Goal: Information Seeking & Learning: Learn about a topic

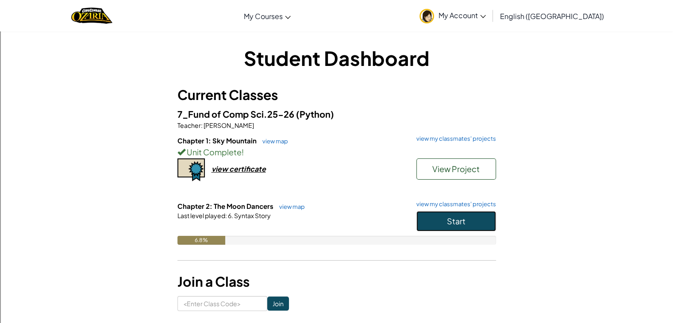
click at [463, 221] on span "Start" at bounding box center [456, 221] width 19 height 10
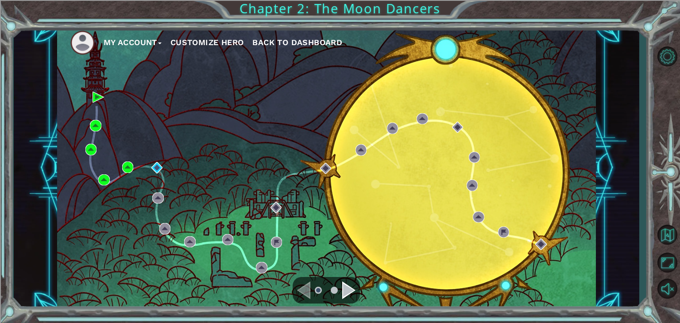
click at [143, 167] on div "My Account Customize Hero Back to Dashboard" at bounding box center [326, 168] width 539 height 284
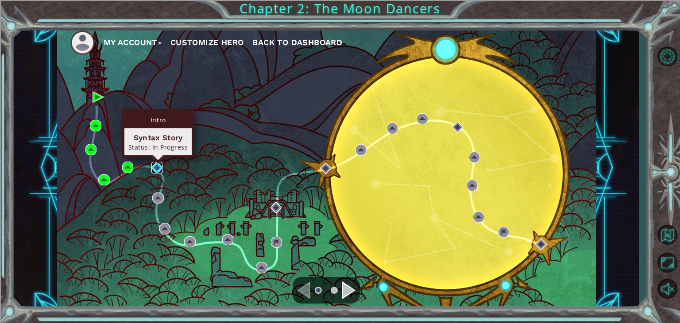
click at [154, 166] on img at bounding box center [157, 168] width 12 height 12
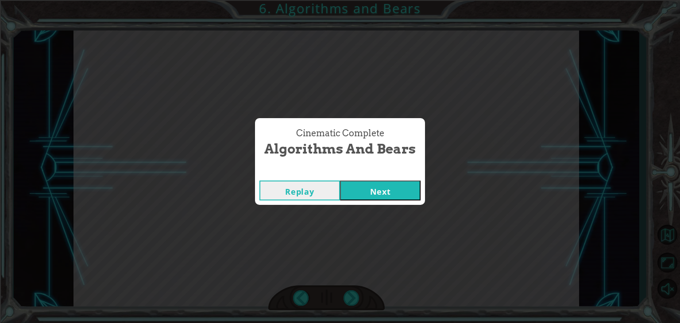
click at [399, 178] on div "Replay Next" at bounding box center [340, 190] width 170 height 29
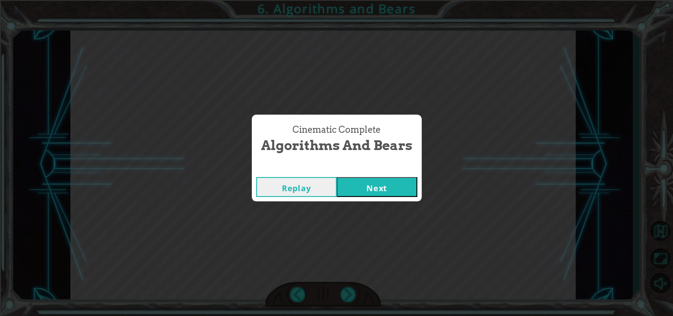
click at [398, 193] on button "Next" at bounding box center [377, 187] width 81 height 20
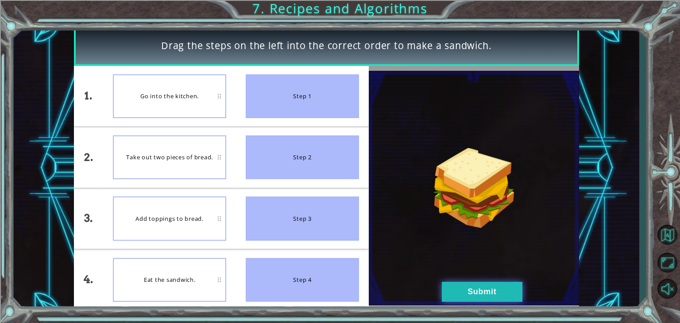
click at [491, 297] on button "Submit" at bounding box center [482, 292] width 81 height 20
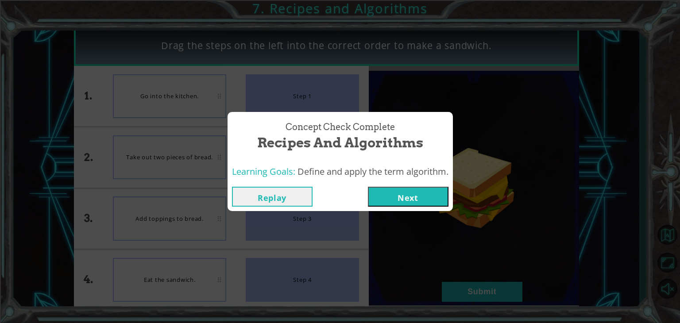
click at [386, 193] on button "Next" at bounding box center [408, 197] width 81 height 20
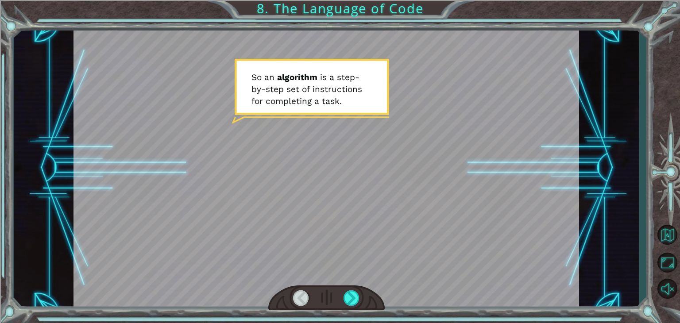
click at [353, 308] on div at bounding box center [326, 299] width 116 height 26
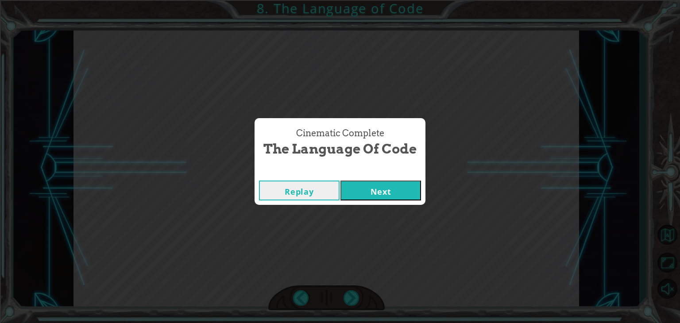
click at [388, 184] on button "Next" at bounding box center [380, 191] width 81 height 20
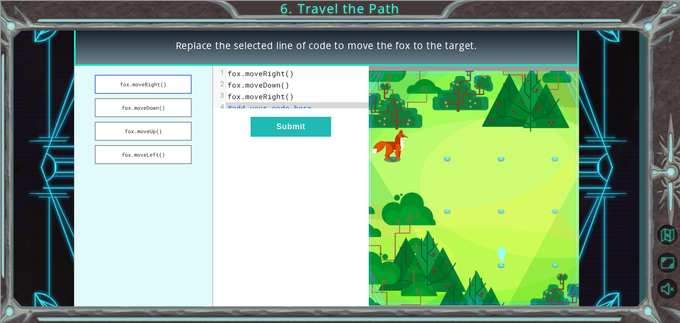
drag, startPoint x: 164, startPoint y: 87, endPoint x: 169, endPoint y: 89, distance: 5.8
click at [169, 89] on button "fox.moveRight()" at bounding box center [143, 84] width 97 height 19
click at [140, 109] on button "fox.moveDown()" at bounding box center [143, 107] width 97 height 19
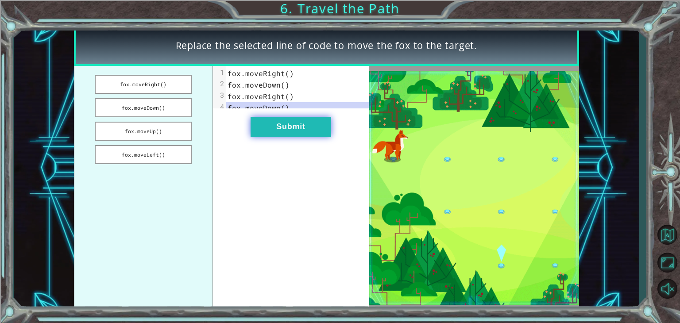
click at [271, 130] on button "Submit" at bounding box center [291, 127] width 81 height 20
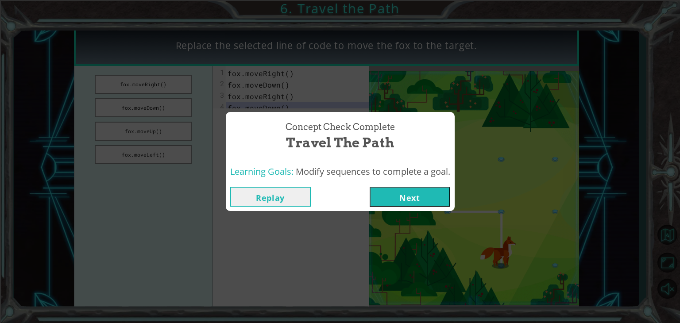
click at [423, 199] on button "Next" at bounding box center [410, 197] width 81 height 20
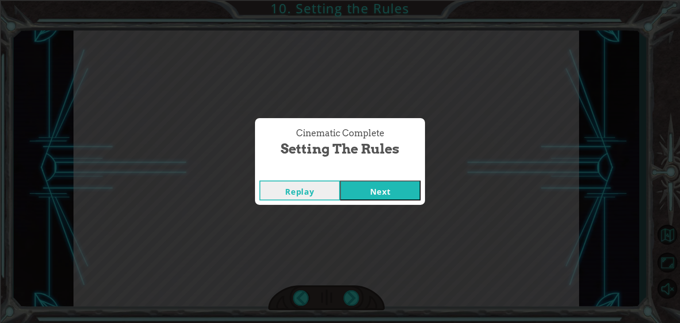
click at [391, 187] on button "Next" at bounding box center [380, 191] width 81 height 20
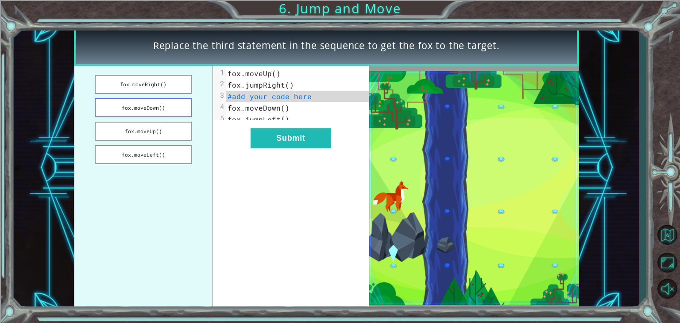
click at [147, 103] on button "fox.moveDown()" at bounding box center [143, 107] width 97 height 19
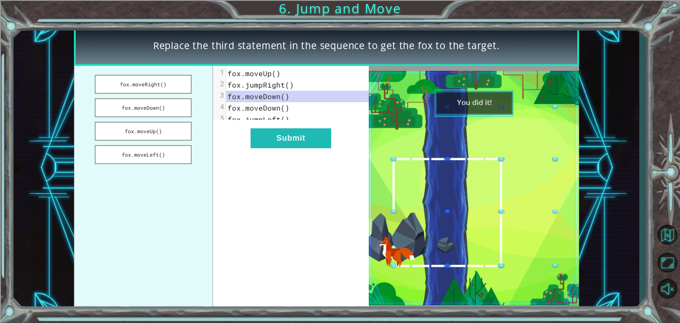
click at [323, 163] on div "xxxxxxxxxx 5 1 fox.moveUp() 2 fox.jumpRight() 3 fox.moveDown() 4 fox.moveDown()…" at bounding box center [291, 188] width 156 height 244
click at [313, 146] on button "Submit" at bounding box center [291, 138] width 81 height 20
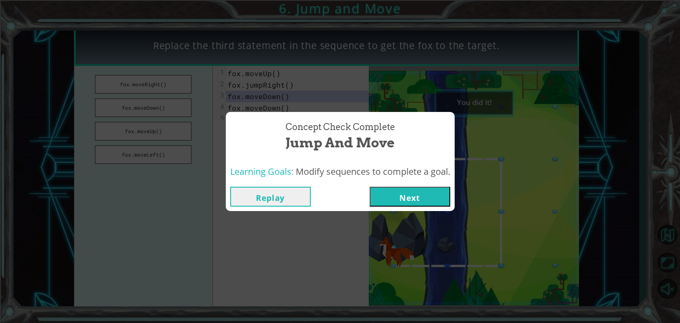
click at [427, 203] on button "Next" at bounding box center [410, 197] width 81 height 20
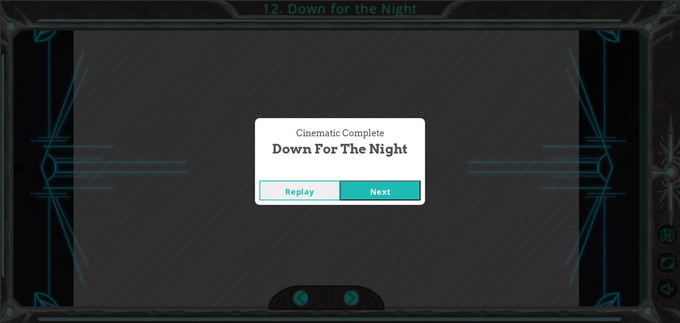
click at [356, 197] on button "Next" at bounding box center [380, 191] width 81 height 20
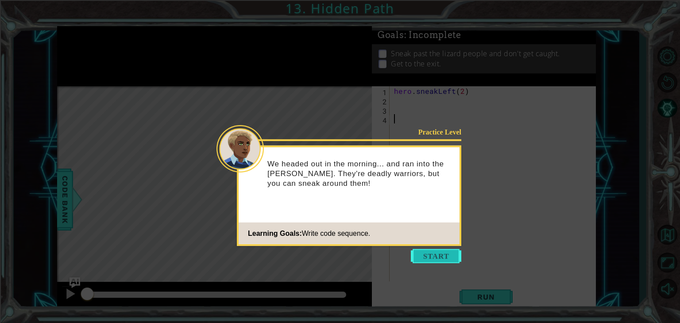
click at [441, 255] on button "Start" at bounding box center [436, 256] width 50 height 14
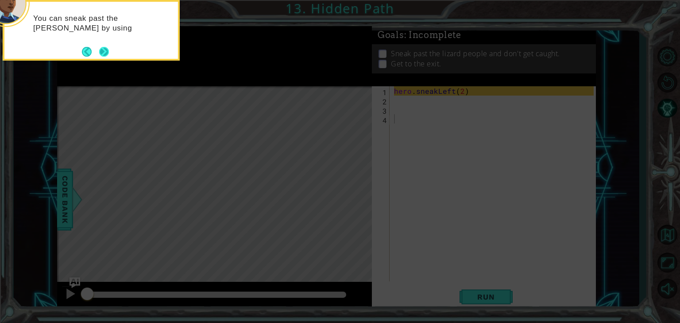
click at [101, 53] on button "Next" at bounding box center [104, 52] width 10 height 10
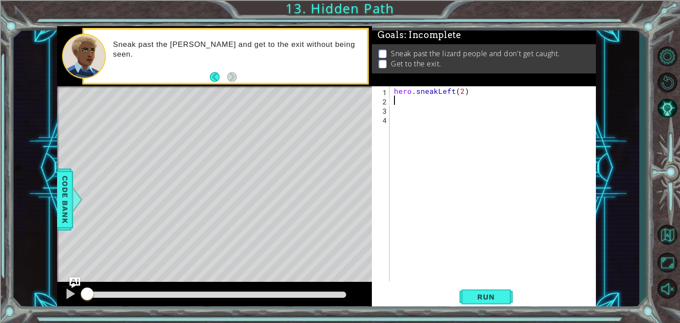
click at [408, 98] on div "hero . sneakLeft ( 2 )" at bounding box center [495, 193] width 206 height 214
click at [406, 102] on div "hero . sneakLeft ( 2 )" at bounding box center [495, 193] width 206 height 214
click at [0, 258] on div "1 ההההההההההההההההההההההההההההההההההההההההההההההההההההההההההההההההההההההההההההה…" at bounding box center [340, 161] width 680 height 323
click at [491, 292] on button "Run" at bounding box center [486, 297] width 53 height 23
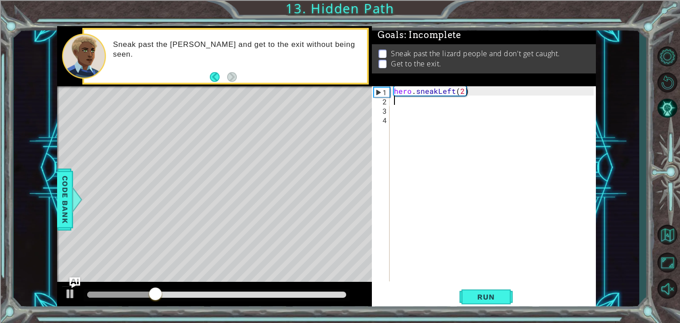
click at [396, 107] on div "hero . sneakLeft ( 2 )" at bounding box center [495, 193] width 206 height 214
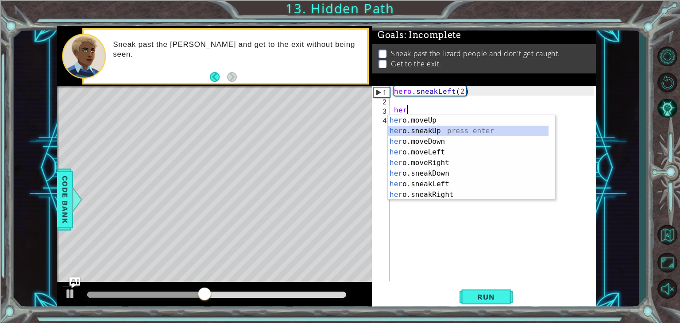
click at [411, 132] on div "her o.moveUp press enter her o.sneakUp press enter her o.moveDown press enter h…" at bounding box center [468, 168] width 161 height 106
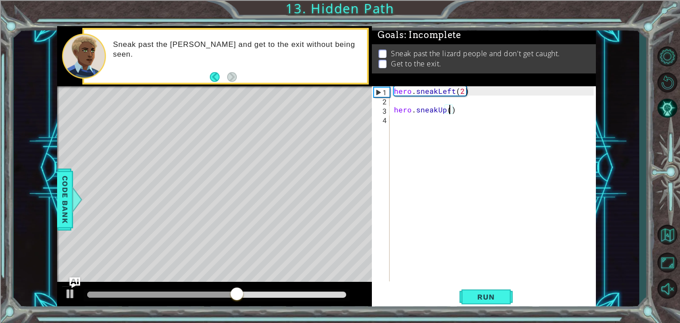
scroll to position [0, 4]
type textarea "hero.sneakUp(3)"
click at [477, 300] on span "Run" at bounding box center [485, 297] width 35 height 9
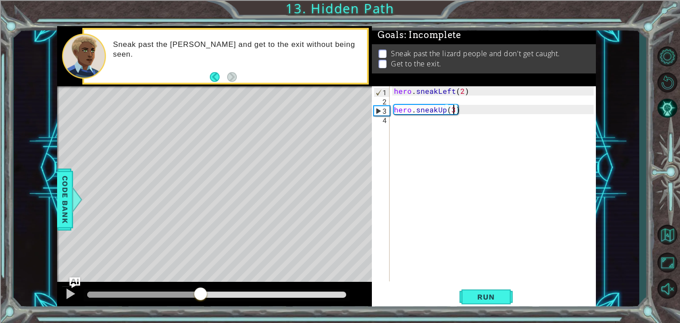
drag, startPoint x: 116, startPoint y: 296, endPoint x: 200, endPoint y: 298, distance: 83.7
click at [200, 298] on div at bounding box center [201, 295] width 16 height 16
click at [407, 125] on div "hero . sneakLeft ( 2 ) hero . sneakUp ( 3 )" at bounding box center [495, 193] width 206 height 214
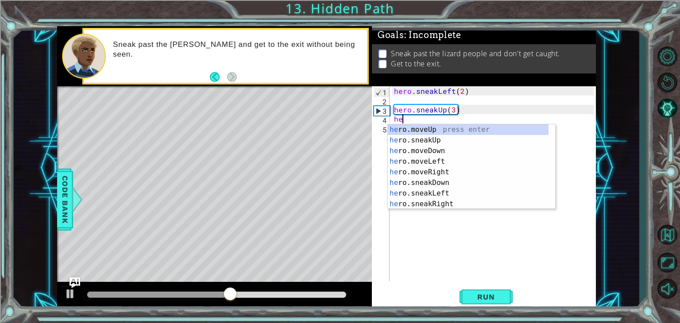
scroll to position [0, 0]
click at [427, 204] on div "her o.moveUp press enter her o.sneakUp press enter her o.moveDown press enter h…" at bounding box center [468, 177] width 161 height 106
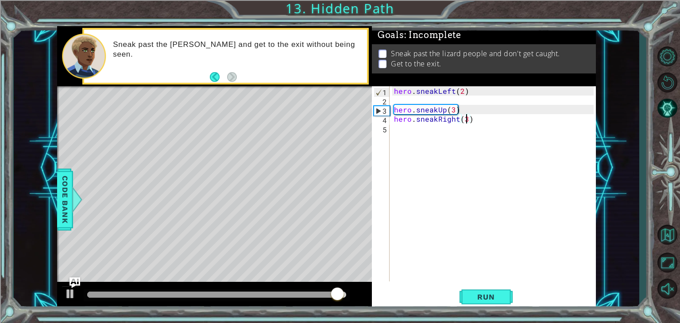
scroll to position [0, 4]
type textarea "hero.sneakRight(3)"
click at [489, 303] on button "Run" at bounding box center [486, 297] width 53 height 23
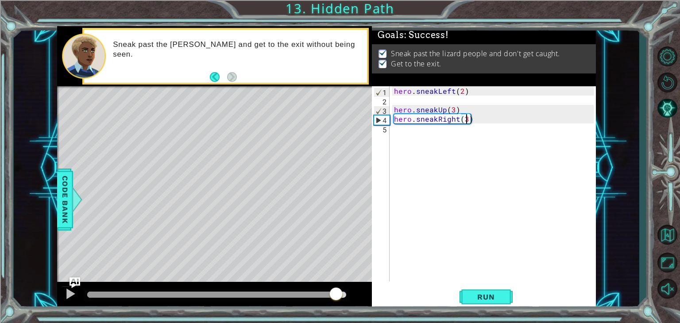
drag, startPoint x: 118, startPoint y: 293, endPoint x: 336, endPoint y: 293, distance: 218.7
click at [336, 293] on div at bounding box center [336, 295] width 16 height 16
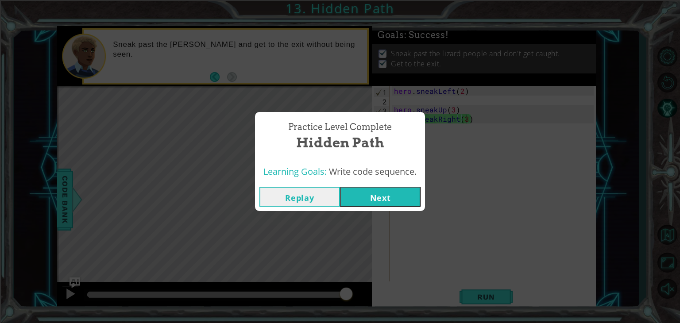
click at [367, 192] on button "Next" at bounding box center [380, 197] width 81 height 20
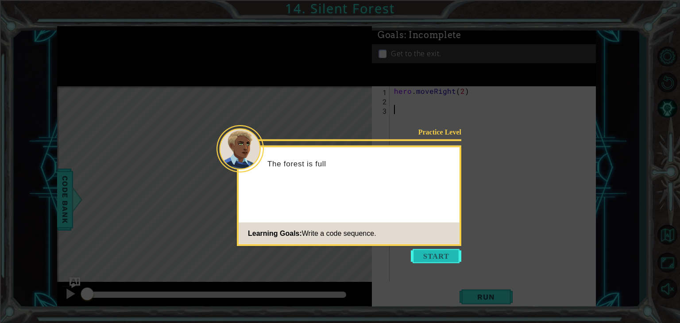
click at [430, 254] on button "Start" at bounding box center [436, 256] width 50 height 14
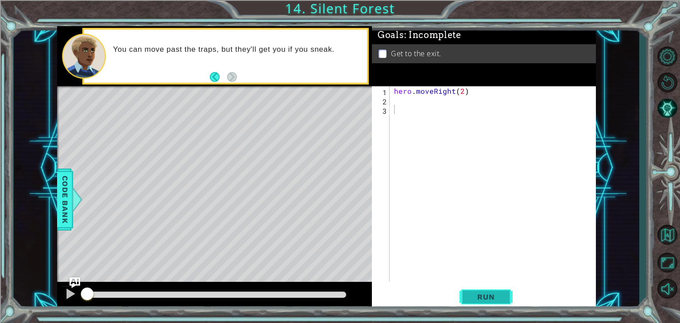
click at [484, 305] on button "Run" at bounding box center [486, 297] width 53 height 23
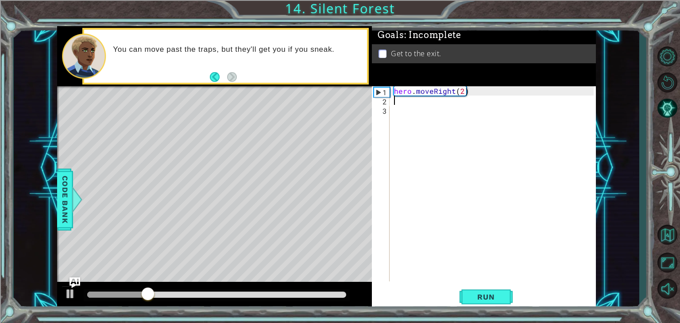
click at [398, 104] on div "hero . moveRight ( 2 )" at bounding box center [495, 193] width 206 height 214
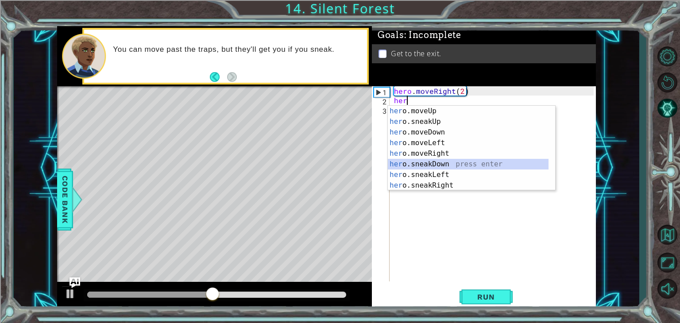
click at [407, 165] on div "her o.moveUp press enter her o.sneakUp press enter her o.moveDown press enter h…" at bounding box center [468, 159] width 161 height 106
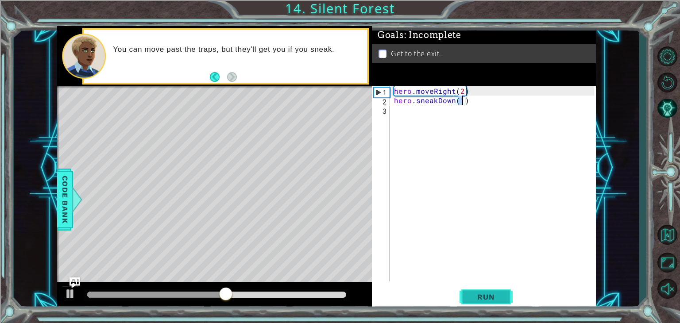
type textarea "hero.sneakDown(1)"
click at [474, 294] on span "Run" at bounding box center [485, 297] width 35 height 9
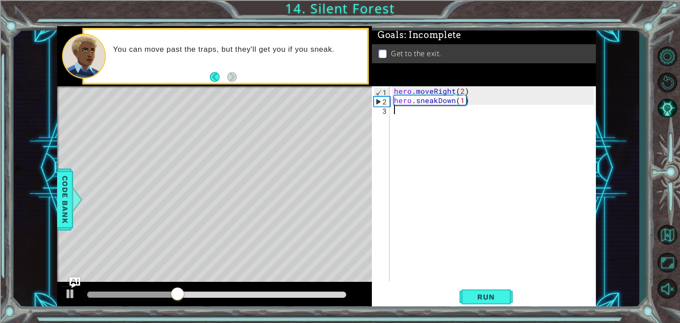
click at [396, 116] on div "hero . moveRight ( 2 ) hero . sneakDown ( 1 )" at bounding box center [495, 193] width 206 height 214
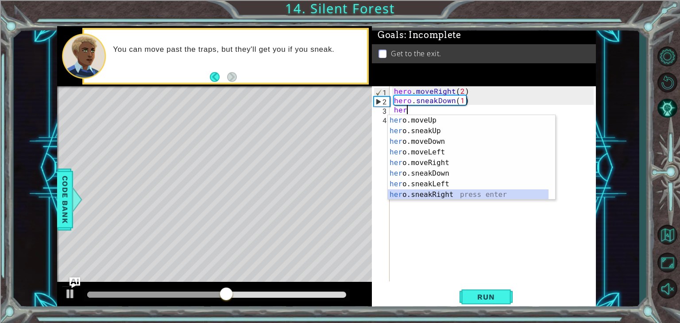
click at [407, 196] on div "her o.moveUp press enter her o.sneakUp press enter her o.moveDown press enter h…" at bounding box center [468, 168] width 161 height 106
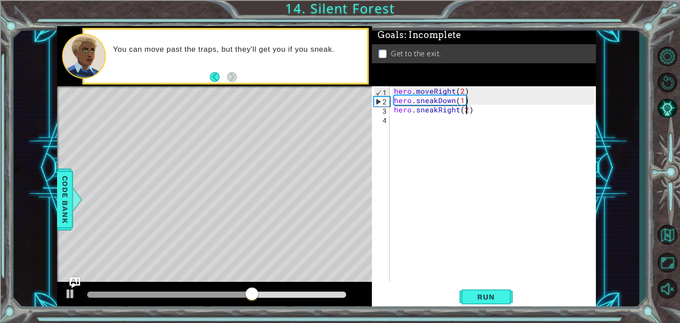
scroll to position [0, 4]
type textarea "hero.sneakRight(2)"
click at [494, 294] on span "Run" at bounding box center [485, 297] width 35 height 9
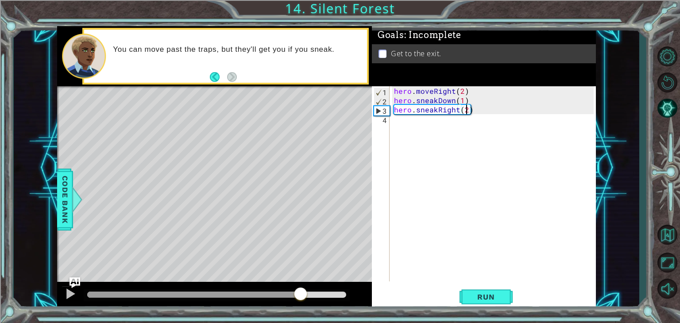
drag, startPoint x: 102, startPoint y: 288, endPoint x: 301, endPoint y: 283, distance: 198.4
click at [301, 283] on div at bounding box center [214, 296] width 315 height 28
click at [406, 126] on div "hero . moveRight ( 2 ) hero . sneakDown ( 1 ) hero . sneakRight ( 2 )" at bounding box center [495, 193] width 206 height 214
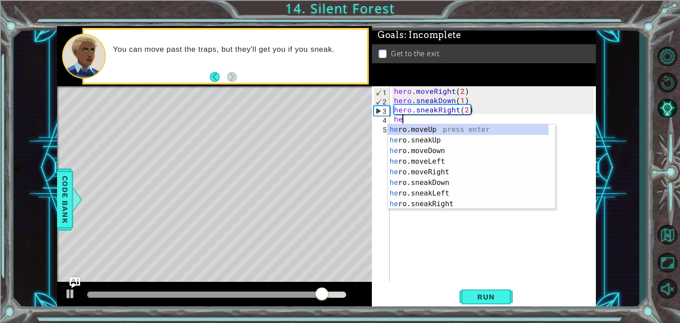
scroll to position [0, 0]
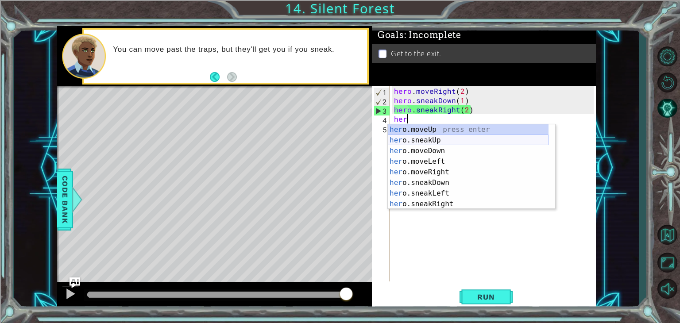
click at [414, 141] on div "her o.moveUp press enter her o.sneakUp press enter her o.moveDown press enter h…" at bounding box center [468, 177] width 161 height 106
type textarea "hero.sneakUp(1)"
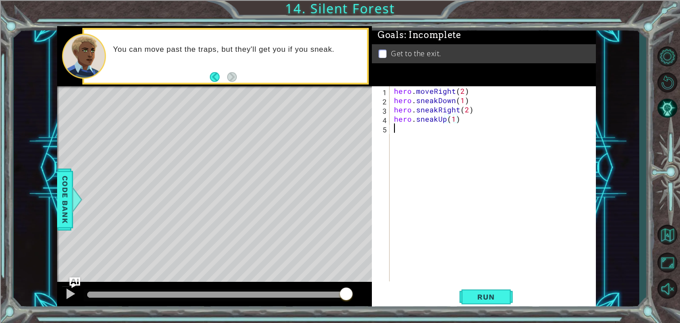
click at [403, 130] on div "hero . moveRight ( 2 ) hero . sneakDown ( 1 ) hero . sneakRight ( 2 ) hero . sn…" at bounding box center [495, 193] width 206 height 214
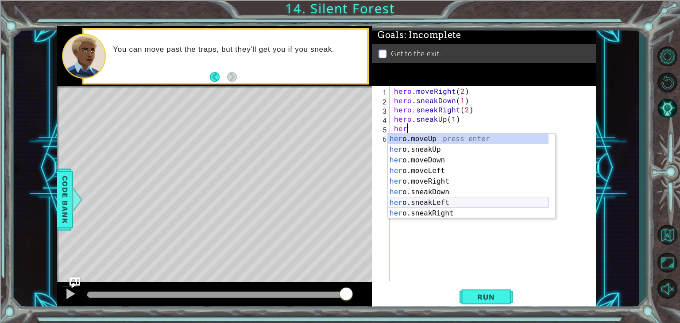
click at [420, 204] on div "her o.moveUp press enter her o.sneakUp press enter her o.moveDown press enter h…" at bounding box center [468, 187] width 161 height 106
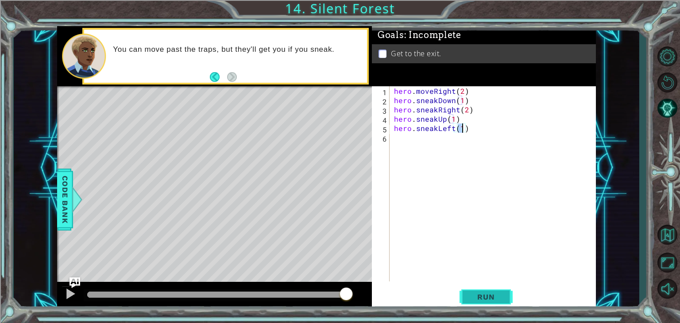
type textarea "hero.sneakLeft(1)"
click at [485, 294] on span "Run" at bounding box center [485, 297] width 35 height 9
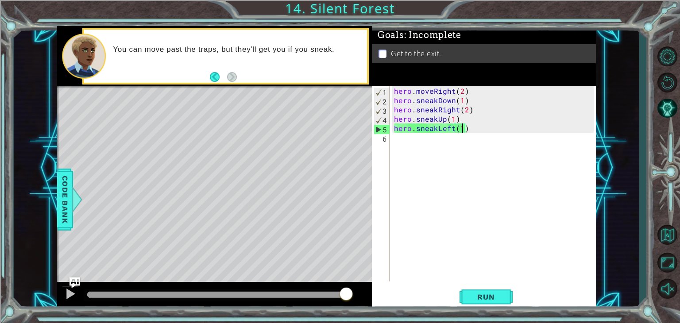
drag, startPoint x: 101, startPoint y: 290, endPoint x: 349, endPoint y: 284, distance: 247.6
click at [349, 284] on div at bounding box center [214, 296] width 315 height 28
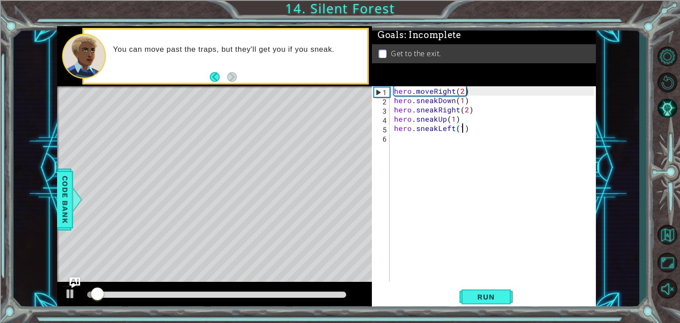
click at [413, 146] on div "hero . moveRight ( 2 ) hero . sneakDown ( 1 ) hero . sneakRight ( 2 ) hero . sn…" at bounding box center [495, 193] width 206 height 214
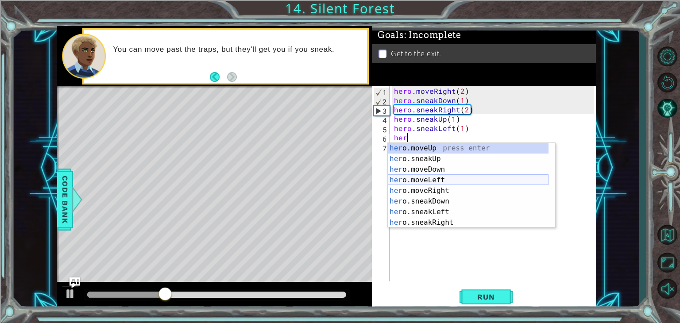
click at [422, 184] on div "her o.moveUp press enter her o.sneakUp press enter her o.moveDown press enter h…" at bounding box center [468, 196] width 161 height 106
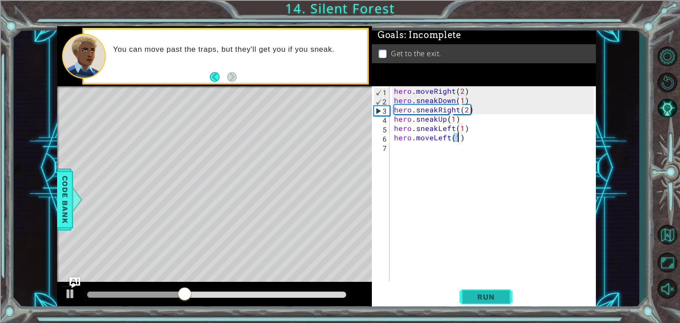
type textarea "hero.moveLeft(1)"
click at [472, 296] on span "Run" at bounding box center [485, 297] width 35 height 9
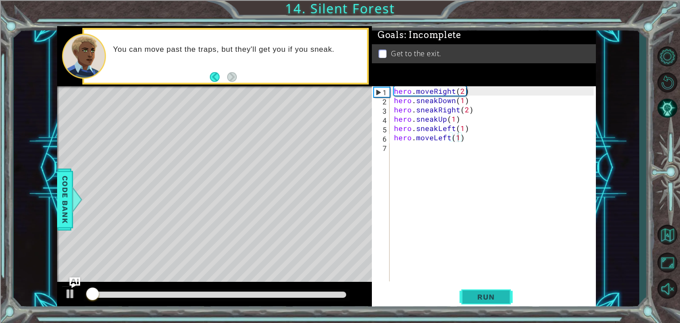
click at [471, 295] on span "Run" at bounding box center [485, 297] width 35 height 9
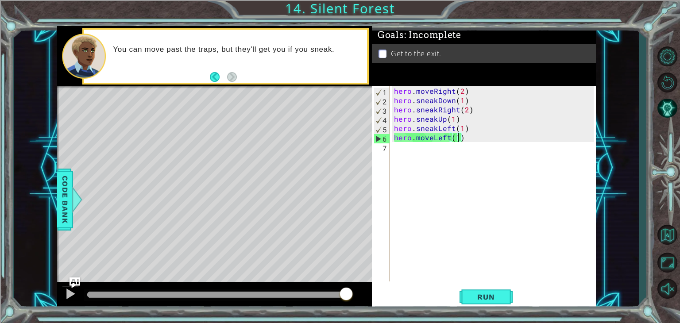
drag, startPoint x: 100, startPoint y: 294, endPoint x: 354, endPoint y: 285, distance: 253.8
click at [354, 285] on div at bounding box center [214, 296] width 315 height 28
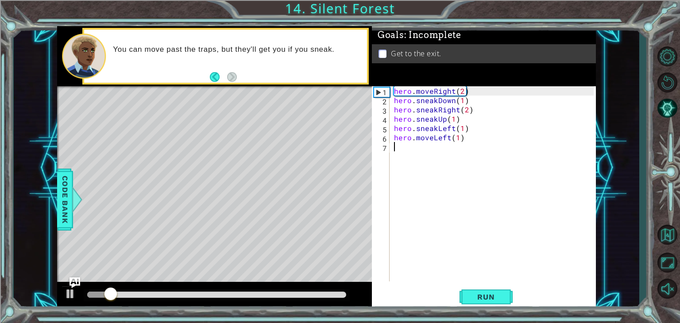
click at [429, 152] on div "hero . moveRight ( 2 ) hero . sneakDown ( 1 ) hero . sneakRight ( 2 ) hero . sn…" at bounding box center [495, 193] width 206 height 214
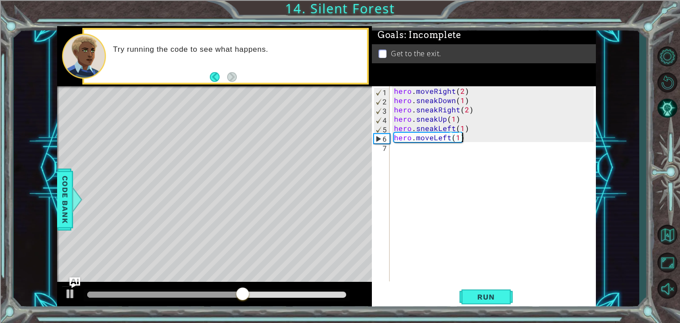
click at [472, 138] on div "hero . moveRight ( 2 ) hero . sneakDown ( 1 ) hero . sneakRight ( 2 ) hero . sn…" at bounding box center [495, 193] width 206 height 214
click at [450, 139] on div "hero . moveRight ( 2 ) hero . sneakDown ( 1 ) hero . sneakRight ( 2 ) hero . sn…" at bounding box center [495, 193] width 206 height 214
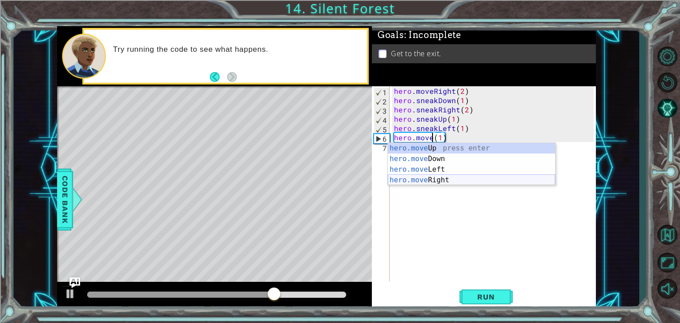
click at [416, 178] on div "hero.move Up press enter hero.move Down press enter hero.move Left press enter …" at bounding box center [471, 175] width 167 height 64
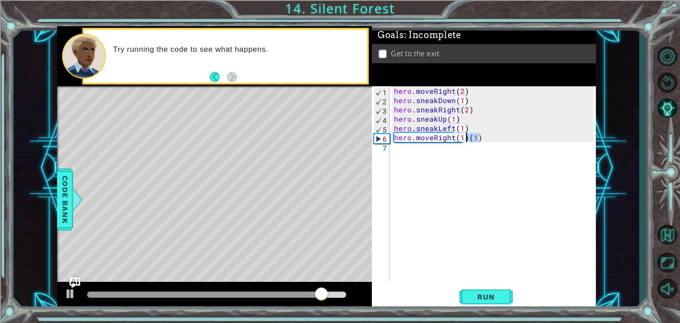
drag, startPoint x: 491, startPoint y: 138, endPoint x: 468, endPoint y: 140, distance: 22.3
click at [468, 140] on div "hero . moveRight ( 2 ) hero . sneakDown ( 1 ) hero . sneakRight ( 2 ) hero . sn…" at bounding box center [495, 193] width 206 height 214
type textarea "hero.moveRight(1)"
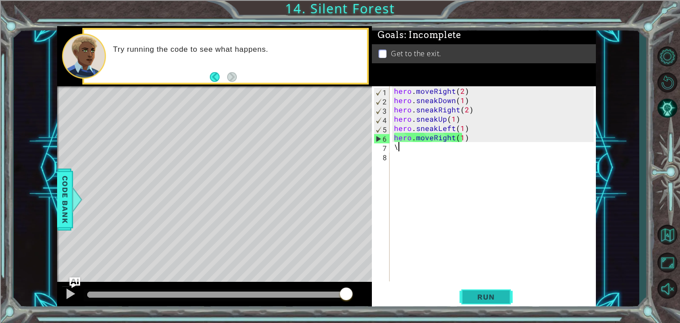
type textarea "\"
click at [483, 296] on span "Run" at bounding box center [485, 297] width 35 height 9
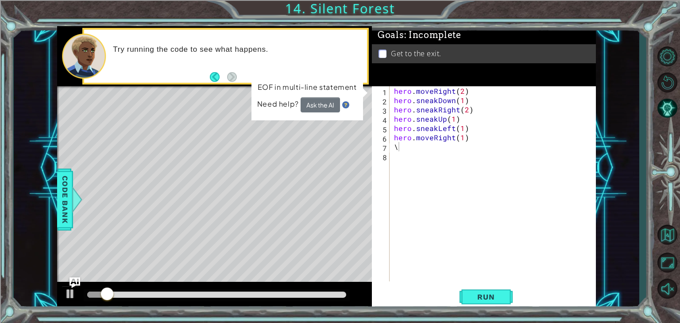
drag, startPoint x: 191, startPoint y: 290, endPoint x: 292, endPoint y: 299, distance: 101.3
click at [292, 299] on div at bounding box center [217, 295] width 266 height 12
click at [315, 296] on div at bounding box center [216, 295] width 259 height 6
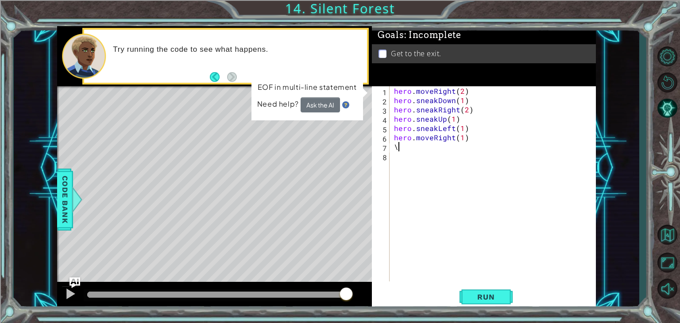
drag, startPoint x: 320, startPoint y: 295, endPoint x: 356, endPoint y: 298, distance: 36.4
click at [356, 298] on div at bounding box center [214, 296] width 315 height 28
click at [151, 292] on div at bounding box center [119, 295] width 64 height 6
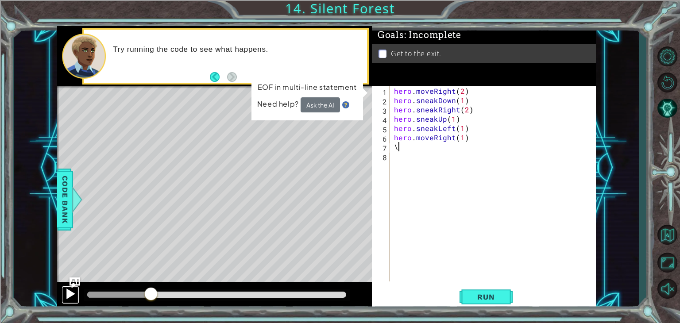
click at [68, 293] on div at bounding box center [71, 294] width 12 height 12
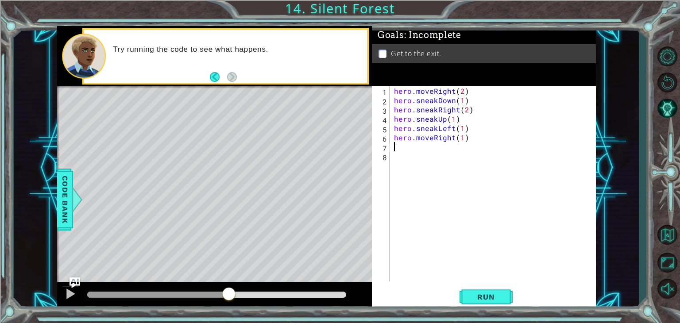
drag, startPoint x: 193, startPoint y: 294, endPoint x: 269, endPoint y: 291, distance: 75.8
click at [237, 295] on div at bounding box center [229, 295] width 16 height 16
click at [69, 291] on div at bounding box center [71, 294] width 12 height 12
drag, startPoint x: 311, startPoint y: 292, endPoint x: 355, endPoint y: 299, distance: 43.9
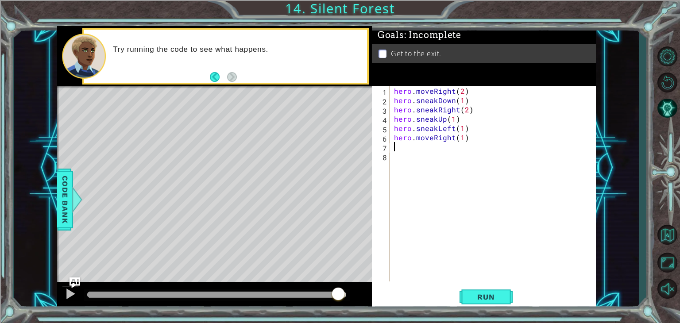
click at [355, 299] on div at bounding box center [214, 296] width 315 height 28
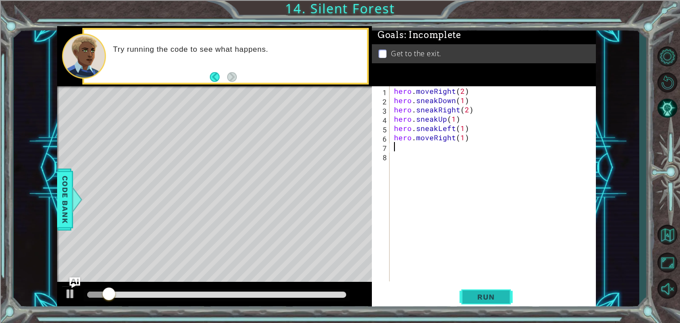
click at [490, 297] on span "Run" at bounding box center [485, 297] width 35 height 9
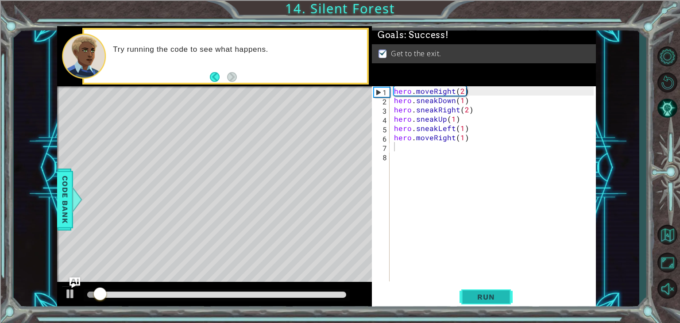
click at [490, 297] on span "Run" at bounding box center [485, 297] width 35 height 9
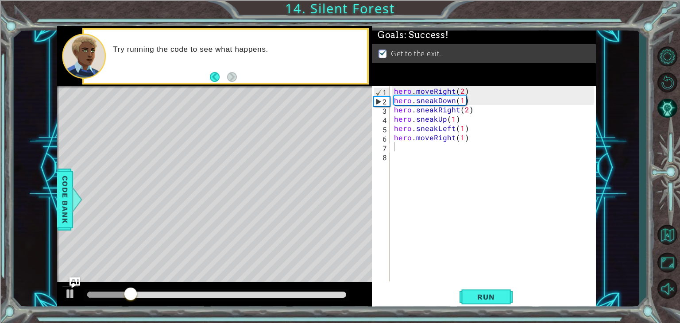
drag, startPoint x: 134, startPoint y: 306, endPoint x: 244, endPoint y: 301, distance: 110.3
click at [244, 301] on div at bounding box center [214, 296] width 315 height 28
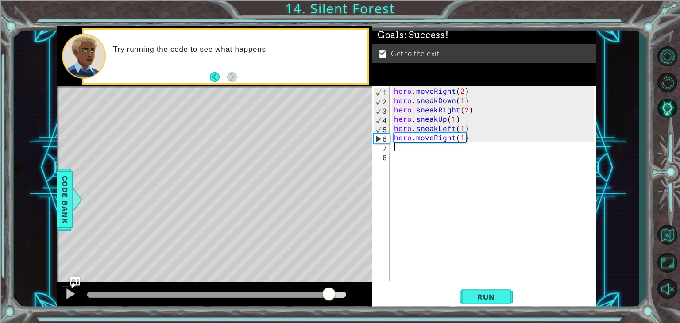
click at [349, 281] on div "methods hero moveDown(steps) moveUp(steps) moveLeft(steps) moveRight(steps) sne…" at bounding box center [326, 168] width 539 height 284
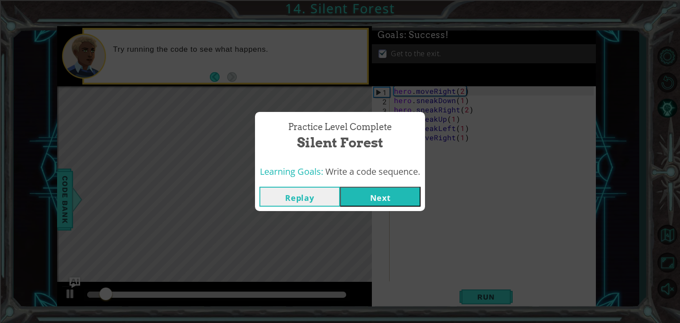
click at [378, 204] on button "Next" at bounding box center [380, 197] width 81 height 20
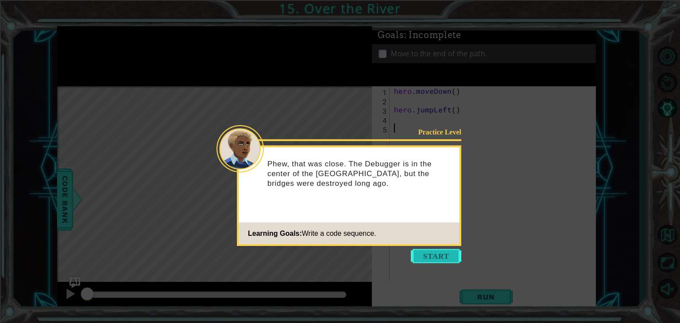
click at [437, 255] on button "Start" at bounding box center [436, 256] width 50 height 14
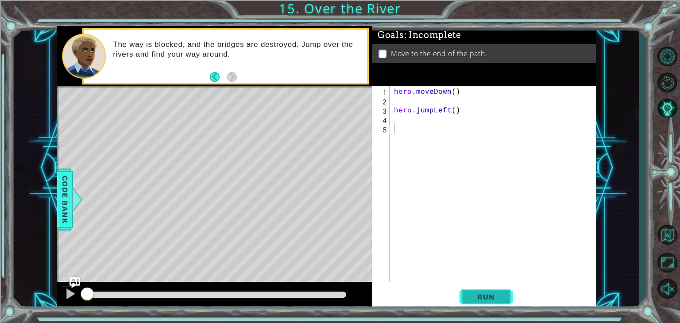
click at [479, 300] on span "Run" at bounding box center [485, 297] width 35 height 9
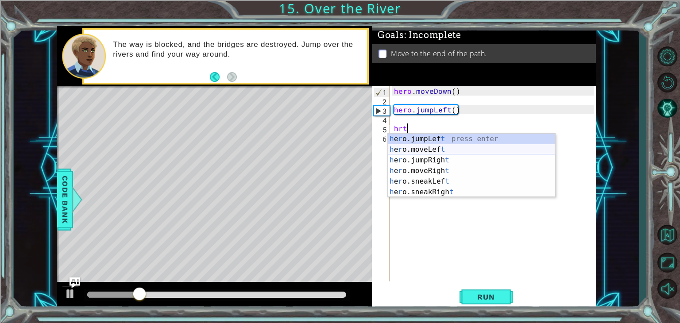
click at [414, 151] on div "h e r o.jumpLef t press enter h e r o.moveLef t press enter h e r o.jumpRigh t …" at bounding box center [471, 176] width 167 height 85
type textarea "hero.moveLeft(1)"
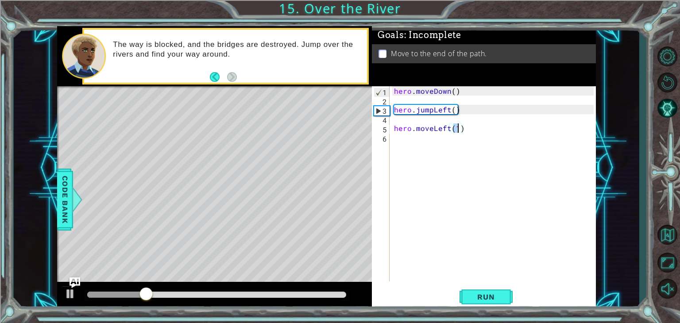
click at [412, 146] on div "hero . moveDown ( ) hero . jumpLeft ( ) hero . moveLeft ( 1 )" at bounding box center [495, 193] width 206 height 214
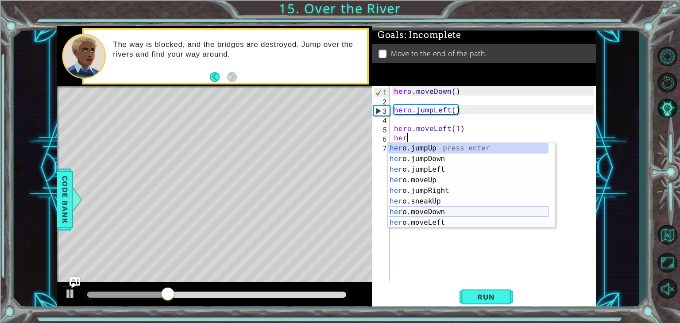
click at [418, 213] on div "her o.jumpUp press enter her o.jumpDown press enter her o.jumpLeft press enter …" at bounding box center [468, 196] width 161 height 106
type textarea "hero.moveDown(1)"
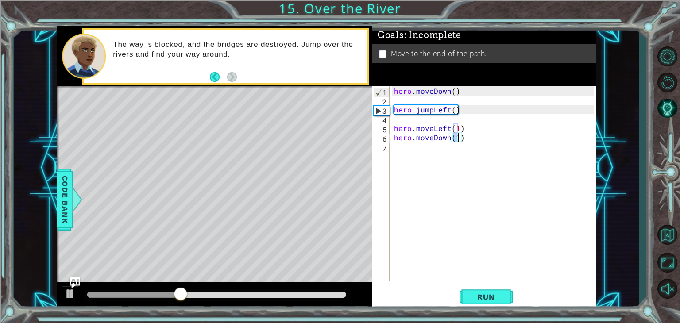
click at [402, 154] on div "hero . moveDown ( ) hero . jumpLeft ( ) hero . moveLeft ( 1 ) hero . moveDown (…" at bounding box center [495, 193] width 206 height 214
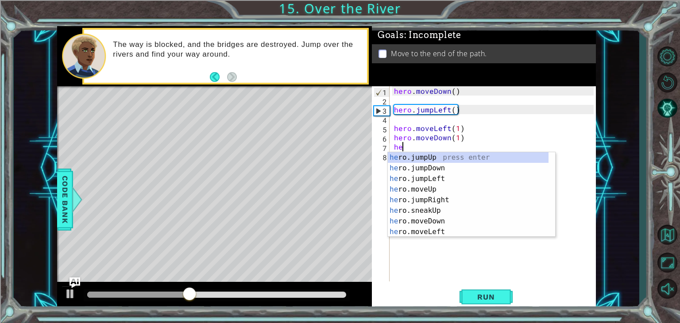
type textarea "her"
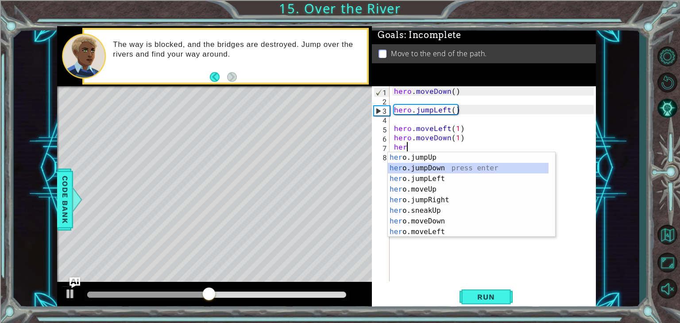
click at [410, 171] on div "her o.jumpUp press enter her o.jumpDown press enter her o.jumpLeft press enter …" at bounding box center [468, 205] width 161 height 106
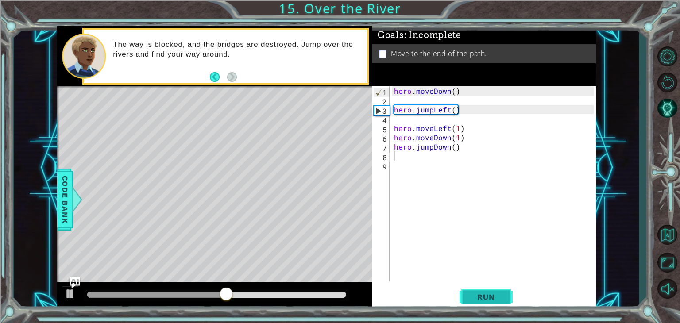
click at [467, 297] on button "Run" at bounding box center [486, 297] width 53 height 23
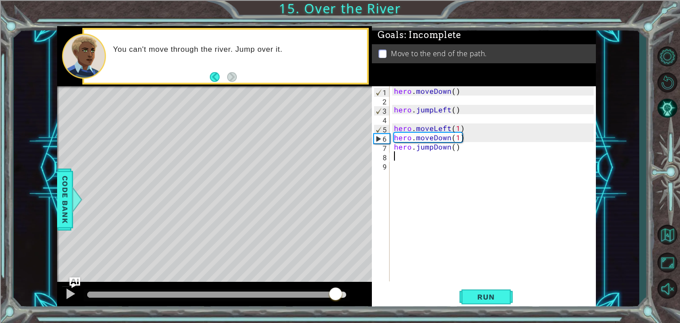
drag, startPoint x: 200, startPoint y: 294, endPoint x: 315, endPoint y: 301, distance: 114.9
click at [332, 298] on div at bounding box center [216, 295] width 259 height 6
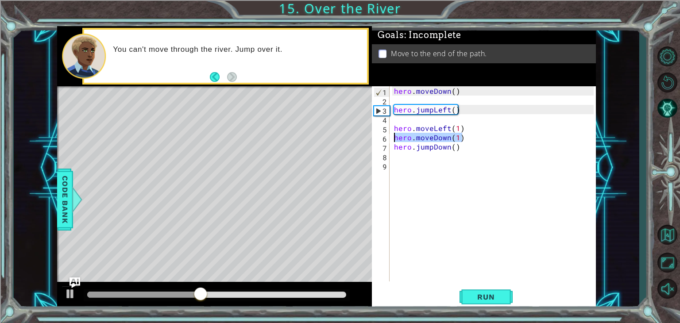
drag, startPoint x: 464, startPoint y: 136, endPoint x: 394, endPoint y: 140, distance: 70.5
click at [394, 140] on div "hero . moveDown ( ) hero . jumpLeft ( ) hero . moveLeft ( 1 ) hero . moveDown (…" at bounding box center [495, 193] width 206 height 214
type textarea "hero.moveDown(1)"
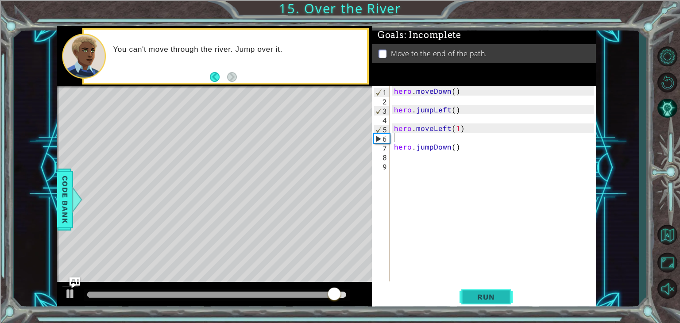
click at [485, 297] on span "Run" at bounding box center [485, 297] width 35 height 9
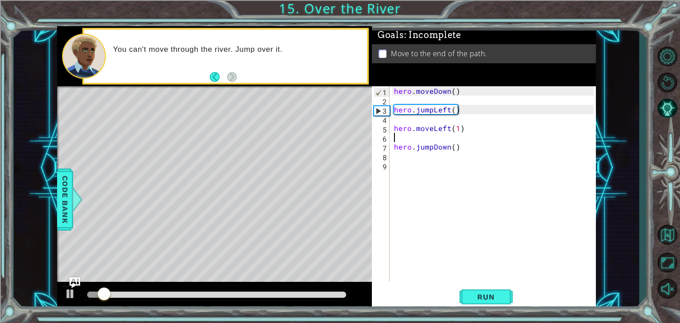
click at [405, 163] on div "hero . moveDown ( ) hero . jumpLeft ( ) hero . moveLeft ( 1 ) hero . jumpDown (…" at bounding box center [495, 193] width 206 height 214
click at [404, 156] on div "hero . moveDown ( ) hero . jumpLeft ( ) hero . moveLeft ( 1 ) hero . jumpDown (…" at bounding box center [495, 193] width 206 height 214
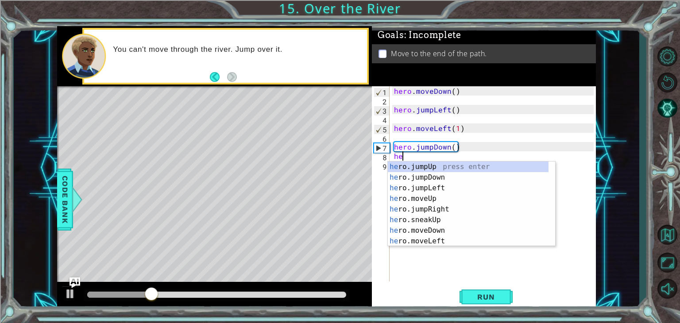
type textarea "her"
click at [415, 188] on div "her o.jumpUp press enter her o.jumpDown press enter her o.jumpLeft press enter …" at bounding box center [468, 215] width 161 height 106
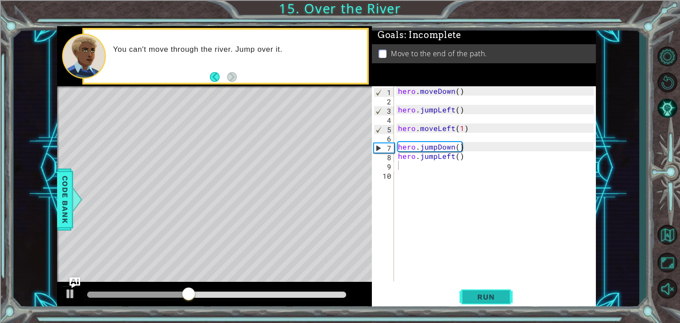
click at [475, 298] on span "Run" at bounding box center [485, 297] width 35 height 9
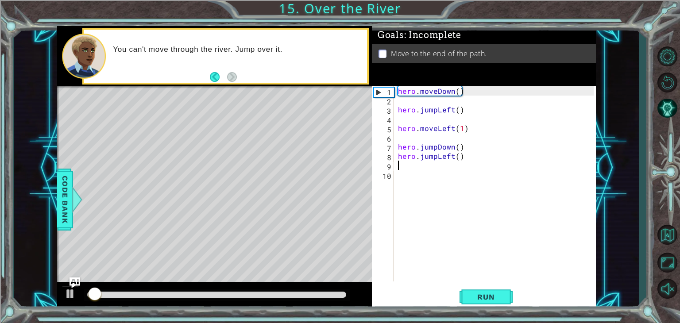
click at [182, 294] on div at bounding box center [216, 295] width 259 height 6
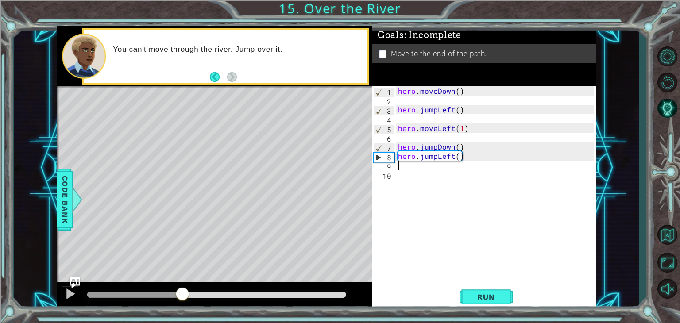
click at [231, 294] on div at bounding box center [216, 295] width 259 height 6
click at [263, 294] on div at bounding box center [216, 295] width 259 height 6
click at [64, 289] on button at bounding box center [71, 295] width 18 height 18
click at [471, 158] on div "hero . moveDown ( ) hero . jumpLeft ( ) hero . moveLeft ( 1 ) hero . jumpDown (…" at bounding box center [497, 193] width 202 height 214
click at [452, 159] on div "hero . moveDown ( ) hero . jumpLeft ( ) hero . moveLeft ( 1 ) hero . jumpDown (…" at bounding box center [497, 193] width 202 height 214
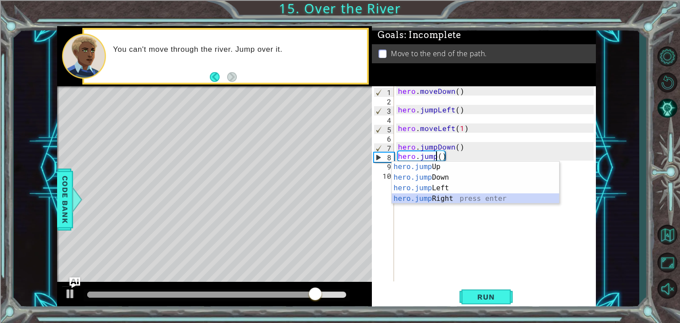
click at [428, 201] on div "hero.jump Up press enter hero.jump Down press enter hero.jump Left press enter …" at bounding box center [475, 194] width 167 height 64
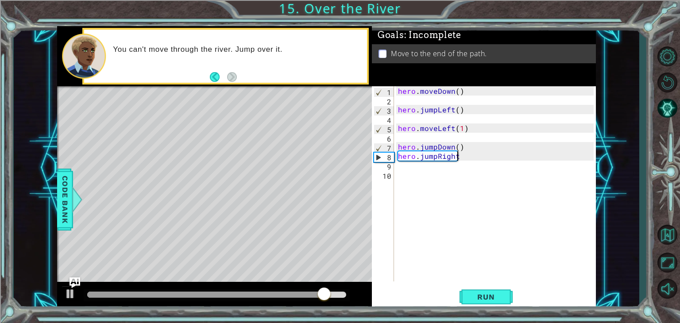
click at [395, 157] on div "hero.jumpRight 1 2 3 4 5 6 7 8 9 10 hero . moveDown ( ) hero . jumpLeft ( ) her…" at bounding box center [483, 183] width 222 height 195
click at [396, 155] on div "hero.jumpRight 1 2 3 4 5 6 7 8 9 10 hero . moveDown ( ) hero . jumpLeft ( ) her…" at bounding box center [483, 183] width 222 height 195
type textarea "hero.jumpRight"
click at [398, 157] on div "hero . moveDown ( ) hero . jumpLeft ( ) hero . moveLeft ( 1 ) hero . jumpDown (…" at bounding box center [497, 193] width 202 height 214
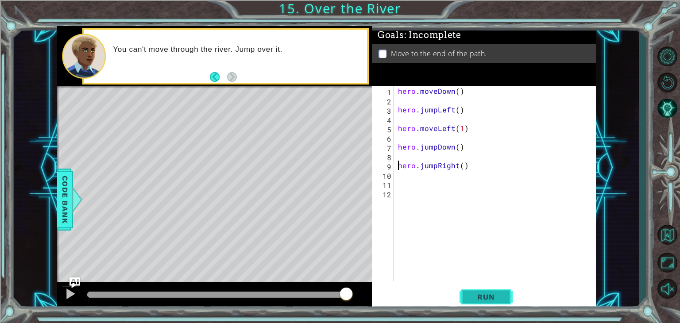
type textarea "hero.jumpRight()"
click at [485, 303] on button "Run" at bounding box center [486, 297] width 53 height 23
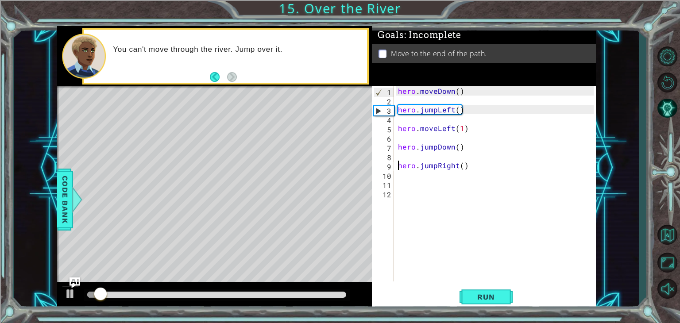
click at [258, 295] on div at bounding box center [216, 295] width 259 height 6
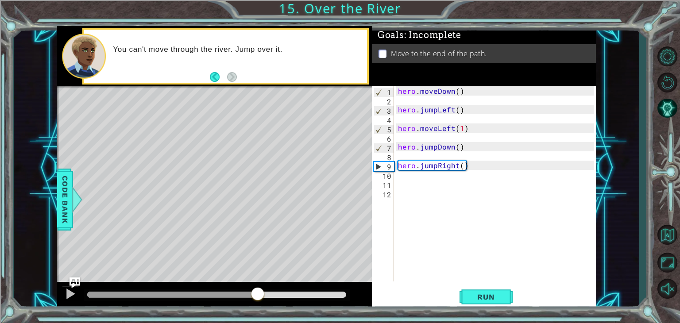
click at [302, 290] on div at bounding box center [217, 295] width 266 height 12
click at [418, 188] on div "hero . moveDown ( ) hero . jumpLeft ( ) hero . moveLeft ( 1 ) hero . jumpDown (…" at bounding box center [497, 193] width 202 height 214
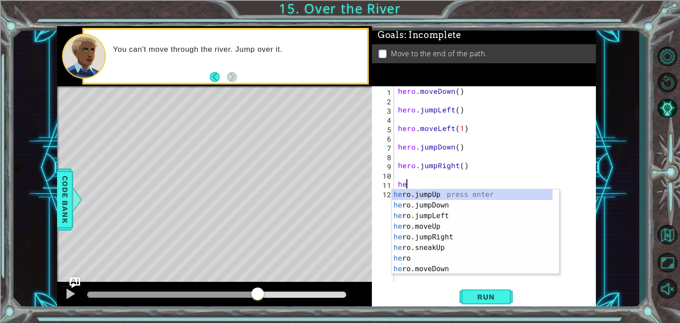
type textarea "her"
click at [422, 224] on div "her o press enter her o.jumpUp press enter her o.jumpDown press enter her o.jum…" at bounding box center [472, 242] width 161 height 106
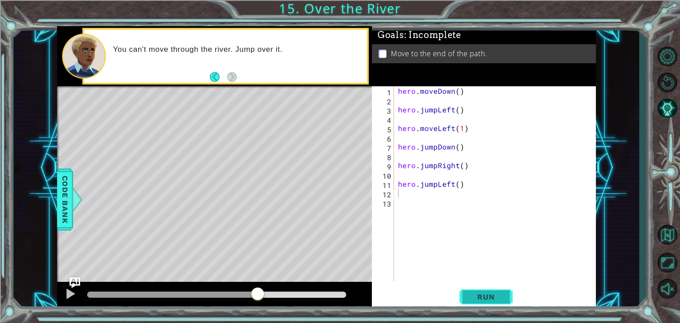
click at [487, 294] on span "Run" at bounding box center [485, 297] width 35 height 9
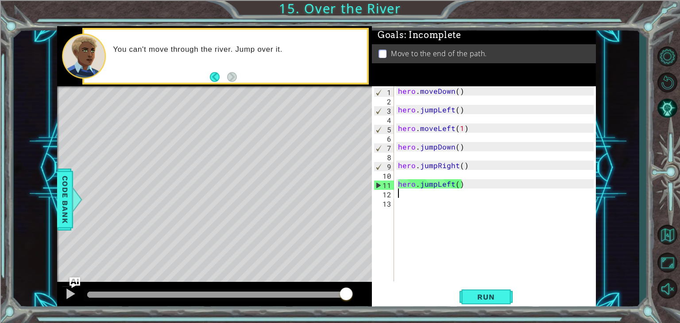
drag, startPoint x: 289, startPoint y: 294, endPoint x: 363, endPoint y: 277, distance: 76.4
click at [363, 277] on div "methods hero use(thing) moveUp(steps) moveDown(steps) moveLeft(steps) moveRight…" at bounding box center [326, 168] width 539 height 284
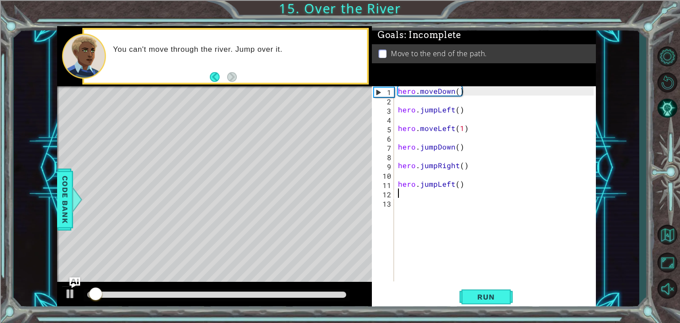
click at [307, 294] on div at bounding box center [216, 295] width 259 height 6
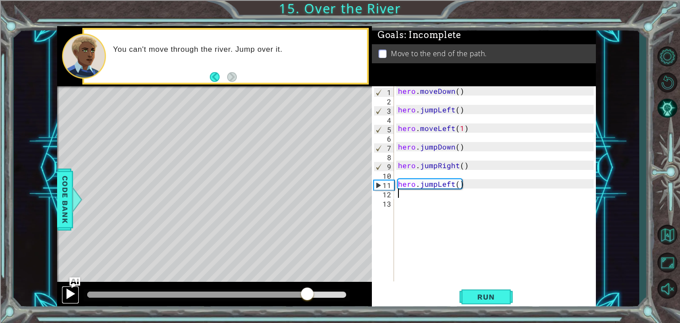
click at [66, 293] on div at bounding box center [71, 294] width 12 height 12
click at [274, 290] on div at bounding box center [217, 295] width 266 height 12
click at [497, 296] on span "Run" at bounding box center [485, 297] width 35 height 9
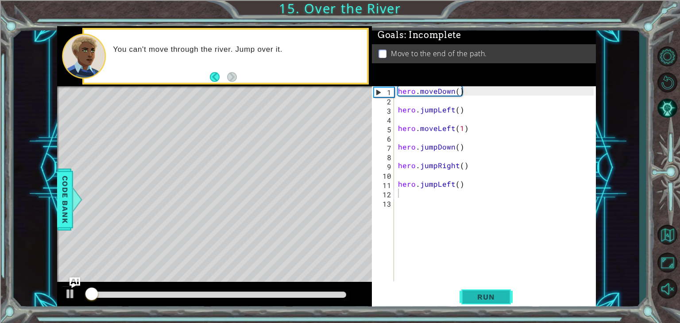
click at [499, 298] on span "Run" at bounding box center [485, 297] width 35 height 9
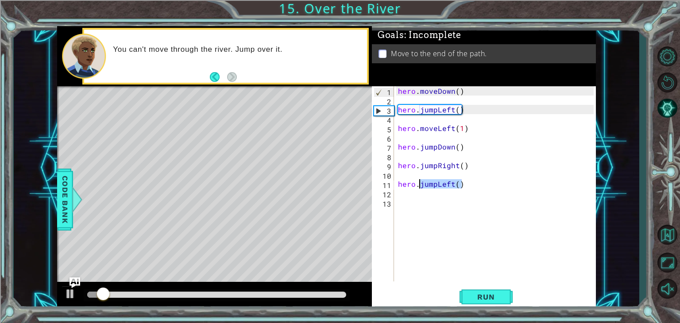
drag, startPoint x: 466, startPoint y: 186, endPoint x: 418, endPoint y: 186, distance: 47.4
click at [418, 186] on div "hero . moveDown ( ) hero . jumpLeft ( ) hero . moveLeft ( 1 ) hero . jumpDown (…" at bounding box center [497, 193] width 202 height 214
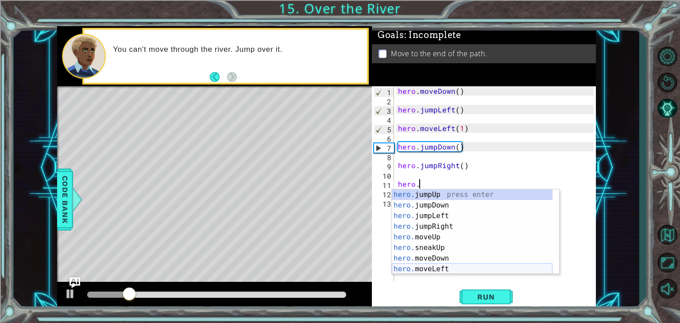
click at [409, 268] on div "hero. jumpUp press enter hero. jumpDown press enter hero. jumpLeft press enter …" at bounding box center [472, 242] width 161 height 106
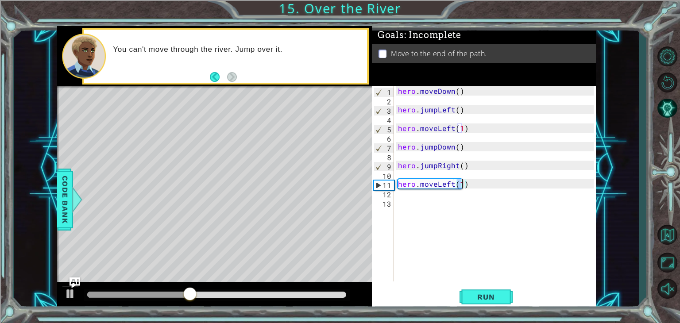
click at [463, 184] on div "hero . moveDown ( ) hero . jumpLeft ( ) hero . moveLeft ( 1 ) hero . jumpDown (…" at bounding box center [494, 183] width 197 height 195
drag, startPoint x: 452, startPoint y: 185, endPoint x: 437, endPoint y: 185, distance: 14.2
click at [437, 185] on div "hero . moveDown ( ) hero . jumpLeft ( ) hero . moveLeft ( 1 ) hero . jumpDown (…" at bounding box center [497, 193] width 202 height 214
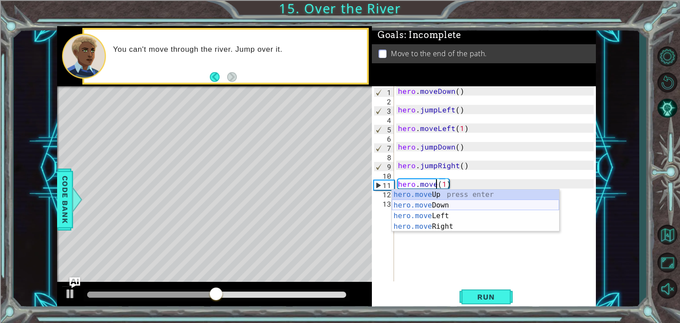
click at [429, 207] on div "hero.move Up press enter hero.move Down press enter hero.move Left press enter …" at bounding box center [475, 221] width 167 height 64
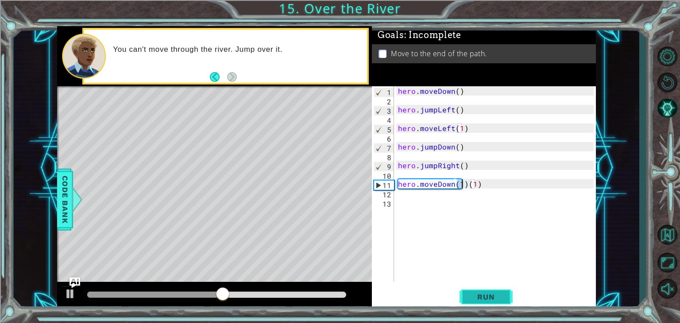
click at [476, 295] on span "Run" at bounding box center [485, 297] width 35 height 9
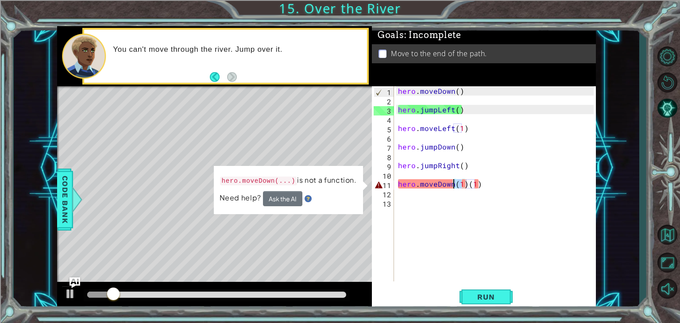
drag, startPoint x: 464, startPoint y: 185, endPoint x: 454, endPoint y: 185, distance: 10.2
click at [454, 185] on div "hero . moveDown ( ) hero . jumpLeft ( ) hero . moveLeft ( 1 ) hero . jumpDown (…" at bounding box center [497, 193] width 202 height 214
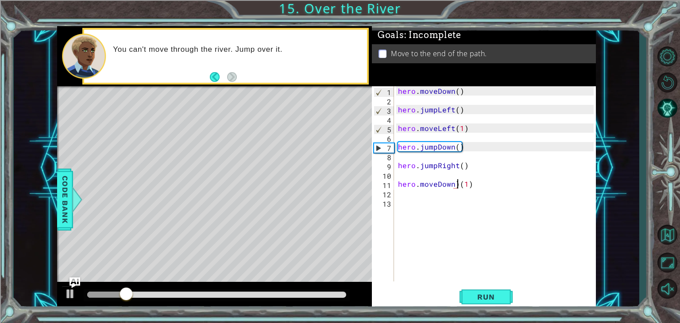
click at [459, 187] on div "hero . moveDown ( ) hero . jumpLeft ( ) hero . moveLeft ( 1 ) hero . jumpDown (…" at bounding box center [497, 193] width 202 height 214
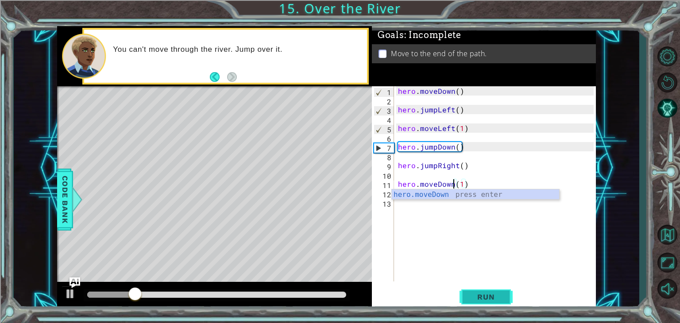
click at [468, 304] on button "Run" at bounding box center [486, 297] width 53 height 23
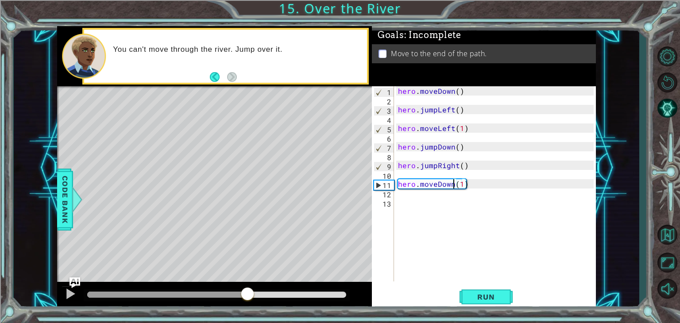
click at [247, 292] on div at bounding box center [216, 295] width 259 height 6
click at [283, 296] on div at bounding box center [216, 295] width 259 height 6
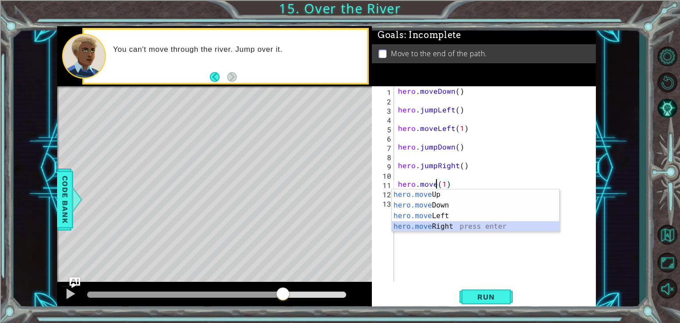
click at [421, 227] on div "hero.move Up press enter hero.move Down press enter hero.move Left press enter …" at bounding box center [475, 221] width 167 height 64
type textarea "hero.moveRight(1)(1)"
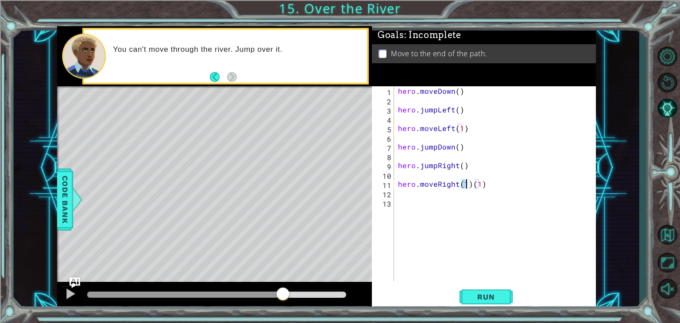
click at [420, 197] on div "hero . moveDown ( ) hero . jumpLeft ( ) hero . moveLeft ( 1 ) hero . jumpDown (…" at bounding box center [497, 193] width 202 height 214
click at [479, 185] on div "hero . moveDown ( ) hero . jumpLeft ( ) hero . moveLeft ( 1 ) hero . jumpDown (…" at bounding box center [497, 193] width 202 height 214
drag, startPoint x: 482, startPoint y: 184, endPoint x: 471, endPoint y: 188, distance: 12.3
click at [471, 188] on div "hero . moveDown ( ) hero . jumpLeft ( ) hero . moveLeft ( 1 ) hero . jumpDown (…" at bounding box center [497, 193] width 202 height 214
type textarea "hero.moveRight(1)"
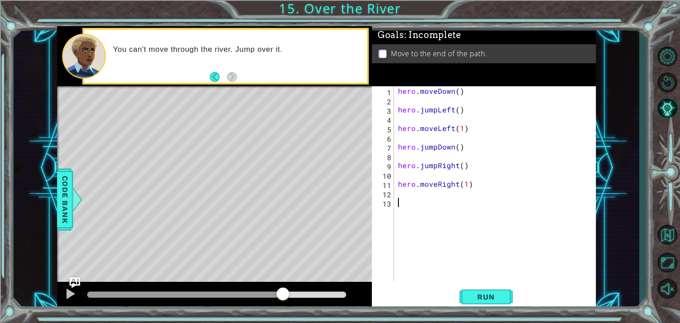
click at [409, 202] on div "hero . moveDown ( ) hero . jumpLeft ( ) hero . moveLeft ( 1 ) hero . jumpDown (…" at bounding box center [497, 193] width 202 height 214
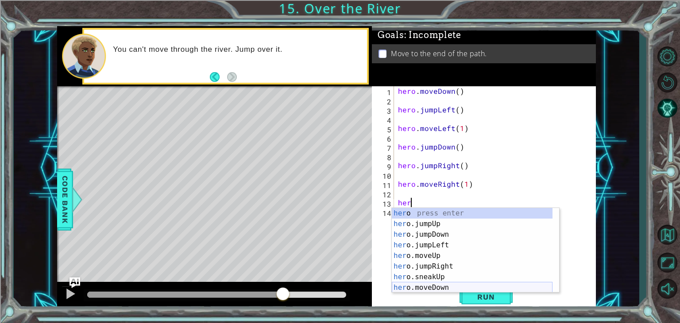
click at [413, 288] on div "her o press enter her o.jumpUp press enter her o.jumpDown press enter her o.jum…" at bounding box center [472, 261] width 161 height 106
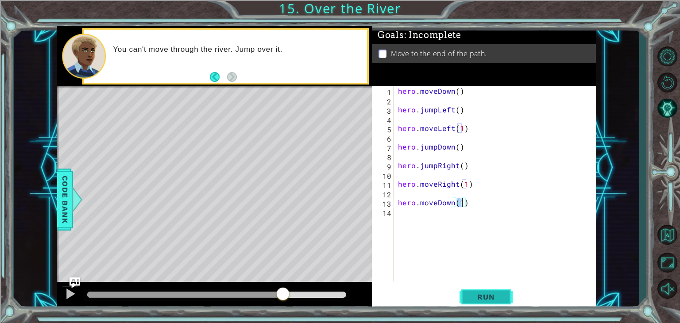
type textarea "hero.moveDown(1)"
click at [483, 297] on span "Run" at bounding box center [485, 297] width 35 height 9
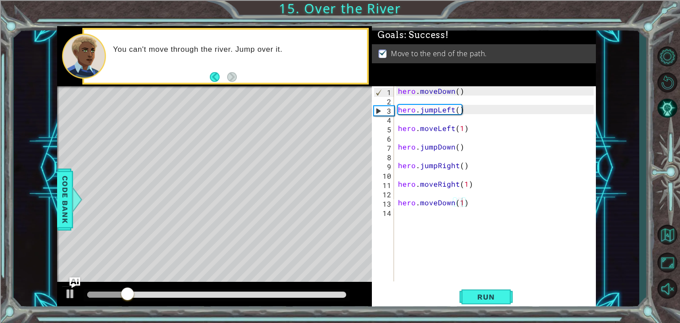
click at [317, 288] on div at bounding box center [214, 296] width 315 height 28
drag, startPoint x: 319, startPoint y: 298, endPoint x: 349, endPoint y: 304, distance: 30.7
click at [349, 304] on div at bounding box center [214, 296] width 315 height 28
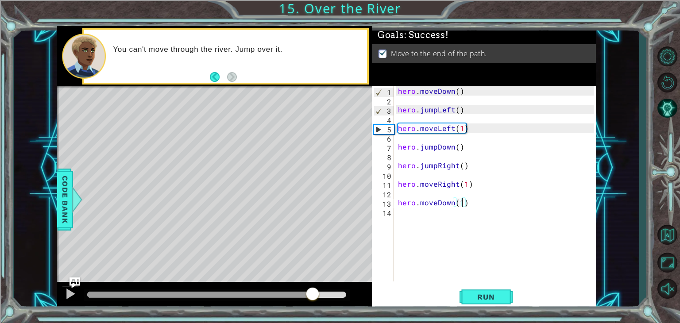
click at [311, 293] on div at bounding box center [216, 295] width 259 height 6
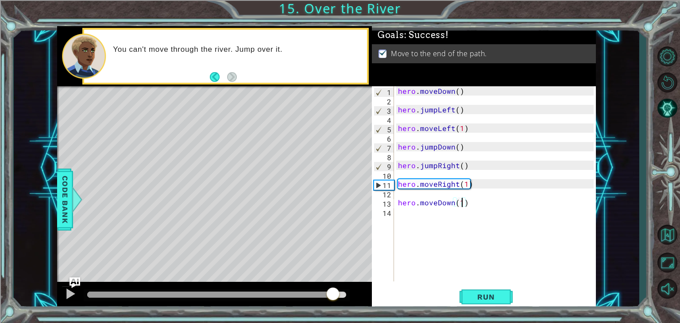
click at [332, 296] on div at bounding box center [216, 295] width 259 height 6
click at [344, 295] on div at bounding box center [216, 295] width 259 height 6
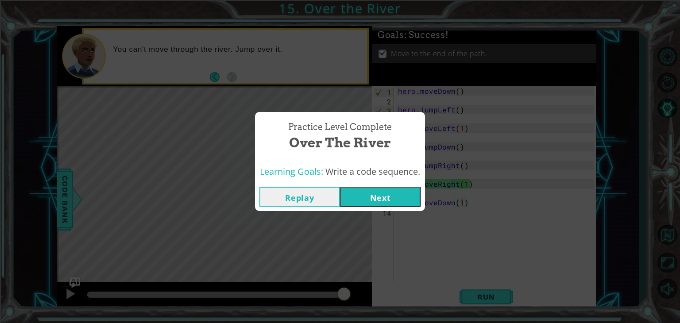
click at [388, 196] on button "Next" at bounding box center [380, 197] width 81 height 20
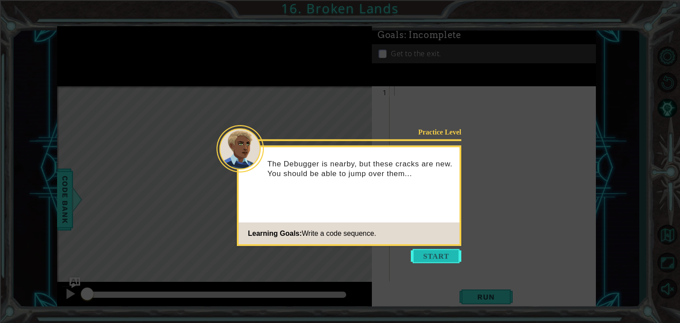
click at [425, 250] on button "Start" at bounding box center [436, 256] width 50 height 14
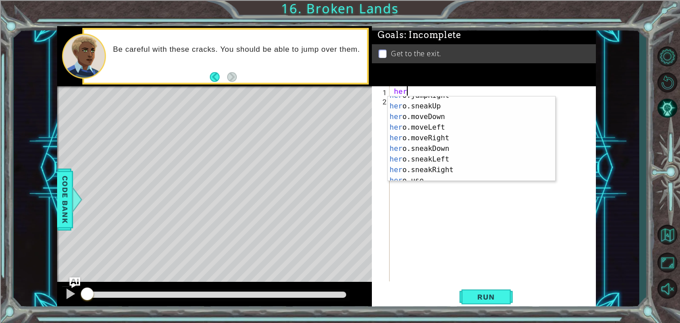
scroll to position [48, 0]
click at [402, 136] on div "her o.jumpRight press enter her o.sneakUp press enter her o.moveDown press ente…" at bounding box center [468, 144] width 161 height 106
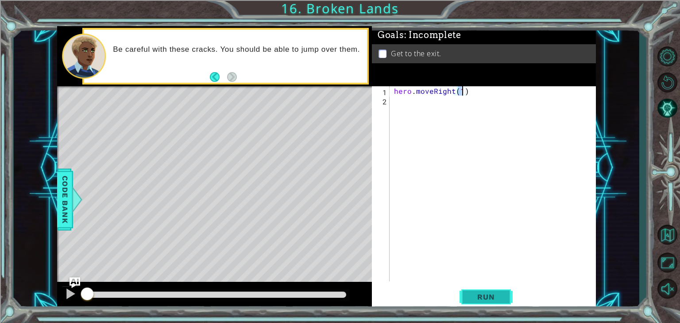
type textarea "hero.moveRight(1)"
click at [491, 291] on button "Run" at bounding box center [486, 297] width 53 height 23
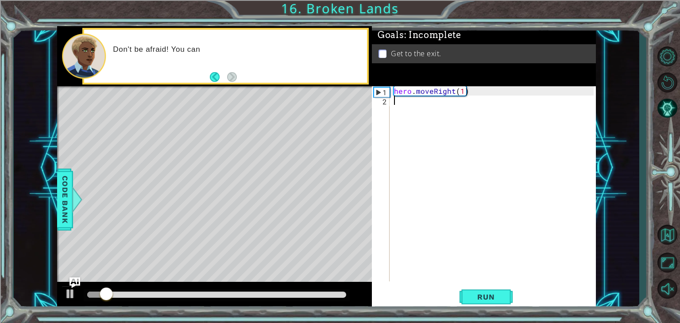
click at [400, 108] on div "hero . moveRight ( 1 )" at bounding box center [495, 193] width 206 height 214
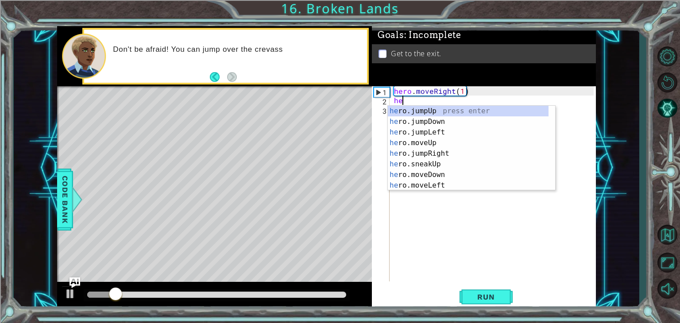
scroll to position [0, 0]
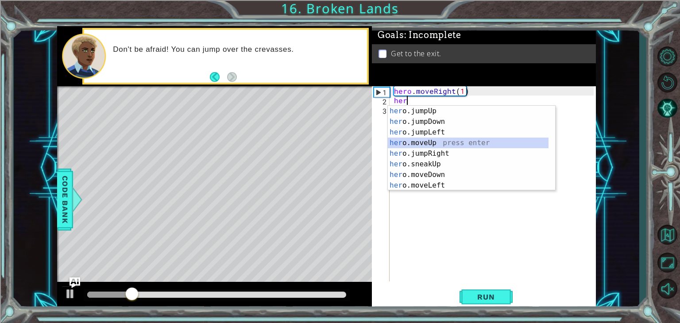
click at [420, 139] on div "her o.jumpUp press enter her o.jumpDown press enter her o.jumpLeft press enter …" at bounding box center [468, 159] width 161 height 106
type textarea "hero.moveUp(1)"
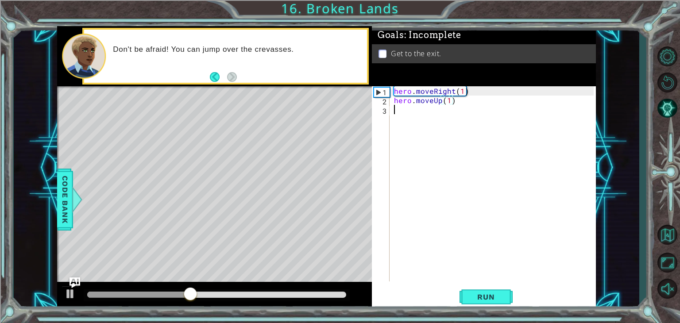
click at [397, 117] on div "hero . moveRight ( 1 ) hero . moveUp ( 1 )" at bounding box center [495, 193] width 206 height 214
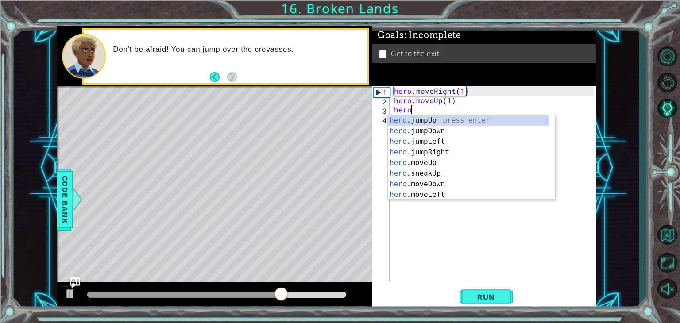
scroll to position [0, 0]
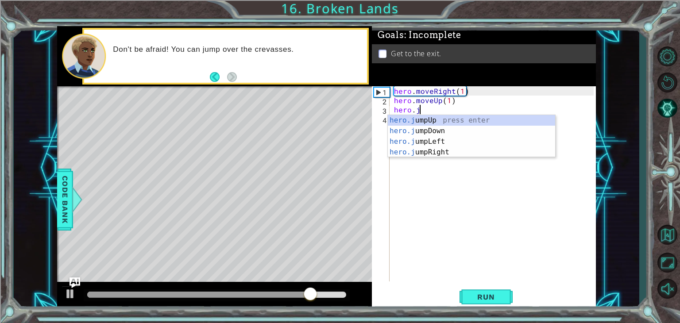
type textarea "hero.ju"
click at [416, 117] on div "hero.ju mpUp press enter hero.ju mpDown press enter hero.[PERSON_NAME] mpLeft p…" at bounding box center [471, 147] width 167 height 64
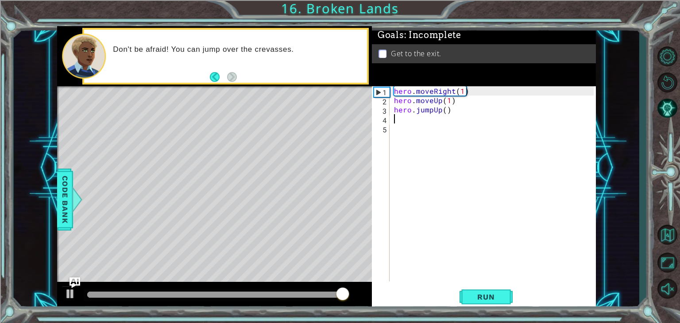
scroll to position [0, 0]
click at [475, 296] on span "Run" at bounding box center [485, 297] width 35 height 9
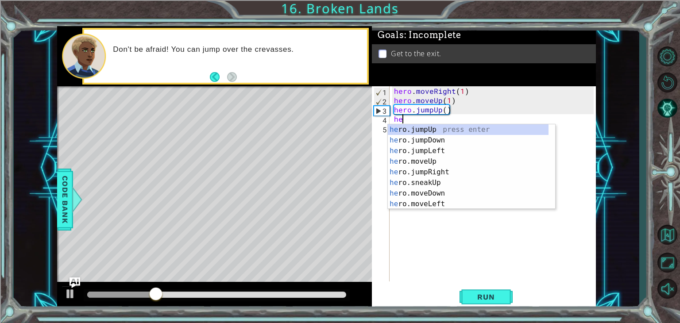
type textarea "her"
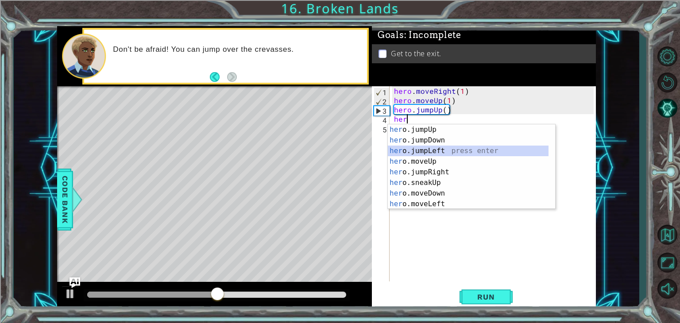
click at [420, 151] on div "her o.jumpUp press enter her o.jumpDown press enter her o.jumpLeft press enter …" at bounding box center [468, 177] width 161 height 106
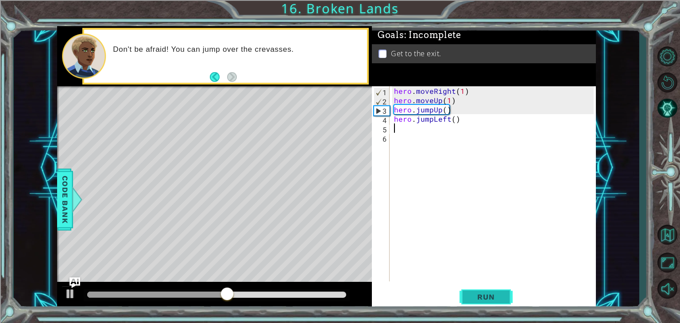
click at [480, 294] on span "Run" at bounding box center [485, 297] width 35 height 9
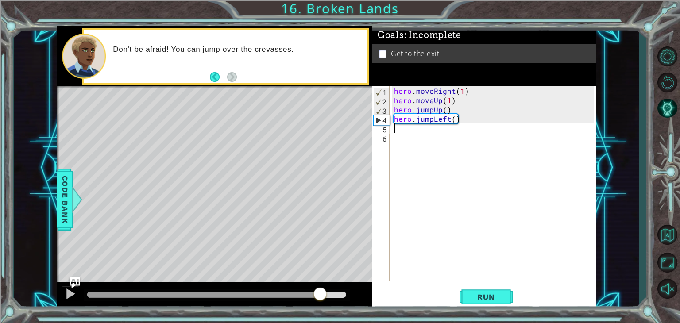
click at [320, 292] on div at bounding box center [216, 295] width 259 height 6
drag, startPoint x: 449, startPoint y: 118, endPoint x: 432, endPoint y: 119, distance: 17.3
click at [432, 119] on div "hero . moveRight ( 1 ) hero . moveUp ( 1 ) hero . jumpUp ( ) hero . jumpLeft ( )" at bounding box center [495, 193] width 206 height 214
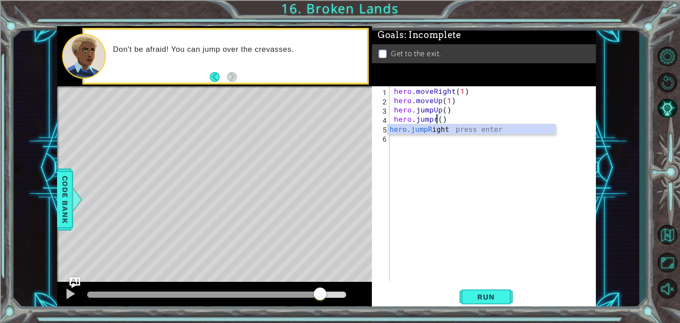
scroll to position [0, 3]
click at [431, 129] on div "hero.jumpRi ght press enter" at bounding box center [471, 140] width 167 height 32
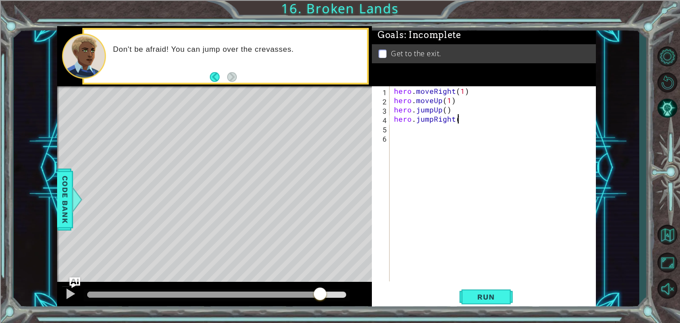
scroll to position [0, 4]
type textarea "hero.jumpRight(1)"
click at [486, 305] on button "Run" at bounding box center [486, 297] width 53 height 23
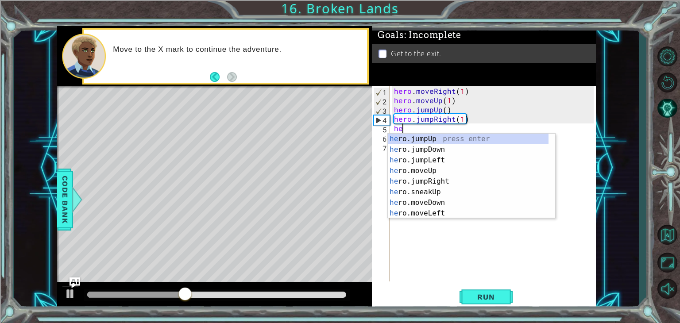
type textarea "her"
click at [406, 183] on div "her o.jumpUp press enter her o.jumpDown press enter her o.jumpLeft press enter …" at bounding box center [468, 187] width 161 height 106
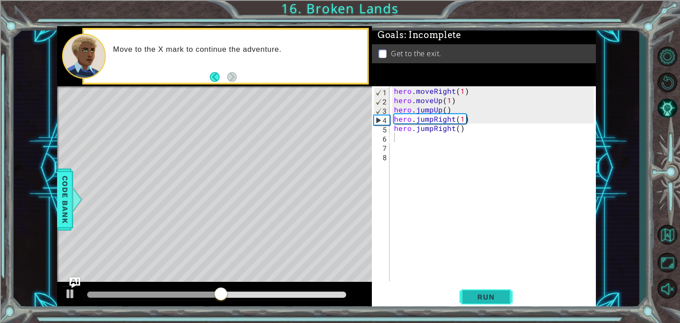
click at [472, 300] on span "Run" at bounding box center [485, 297] width 35 height 9
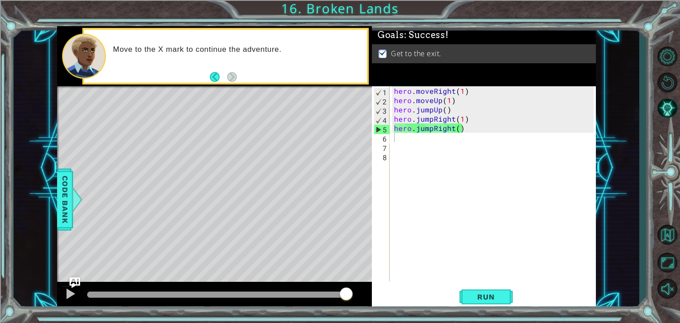
drag, startPoint x: 311, startPoint y: 292, endPoint x: 353, endPoint y: 292, distance: 42.5
click at [353, 292] on body "1 ההההההההההההההההההההההההההההההההההההההההההההההההההההההההההההההההההההההההההההה…" at bounding box center [340, 161] width 680 height 323
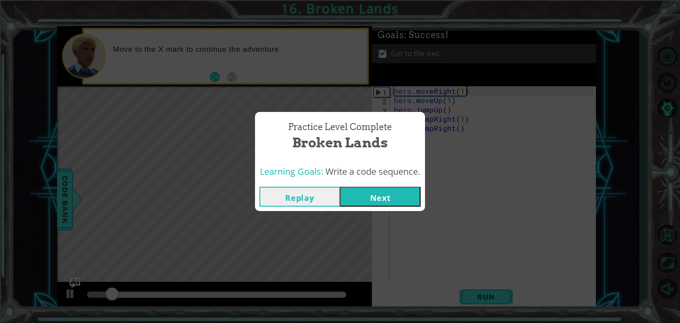
click at [391, 186] on div "Replay Next" at bounding box center [340, 196] width 170 height 29
click at [390, 191] on button "Next" at bounding box center [380, 197] width 81 height 20
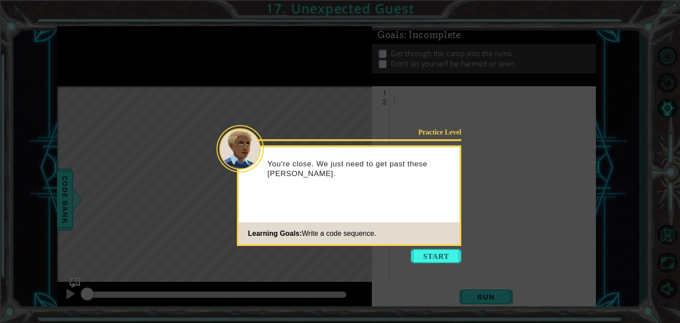
click at [368, 179] on div "You're close. We just need to get past these [PERSON_NAME]." at bounding box center [349, 173] width 221 height 45
